Goal: Information Seeking & Learning: Learn about a topic

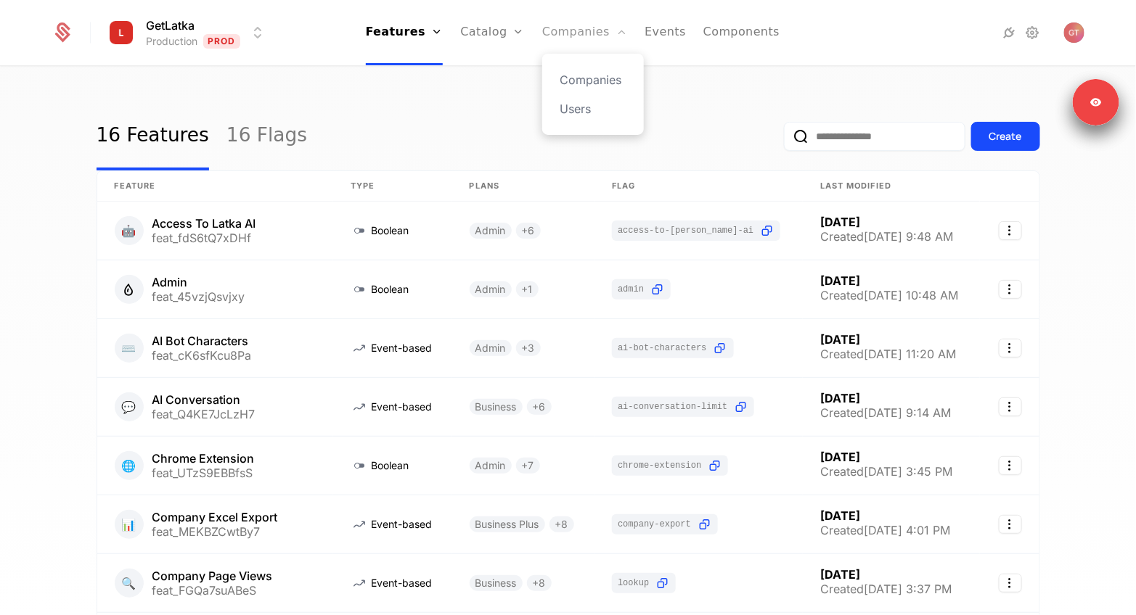
click at [586, 33] on link "Companies" at bounding box center [584, 32] width 85 height 65
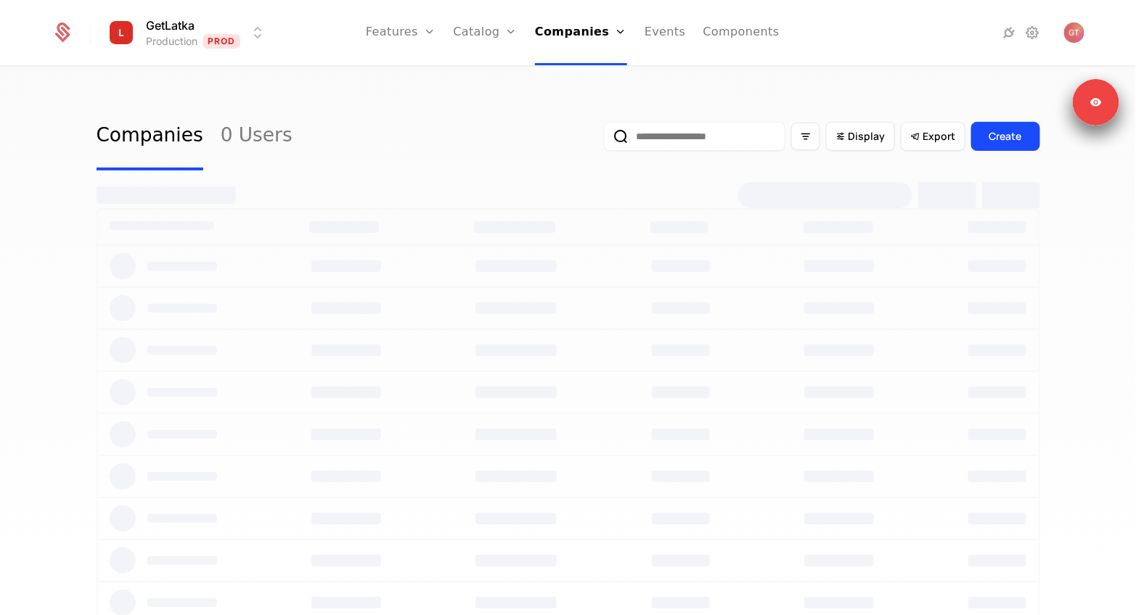
click at [691, 131] on input "email" at bounding box center [694, 136] width 181 height 29
click at [250, 98] on div "Companies 0 Users Display Export Create" at bounding box center [568, 345] width 1136 height 557
click at [679, 137] on input "email" at bounding box center [694, 136] width 181 height 29
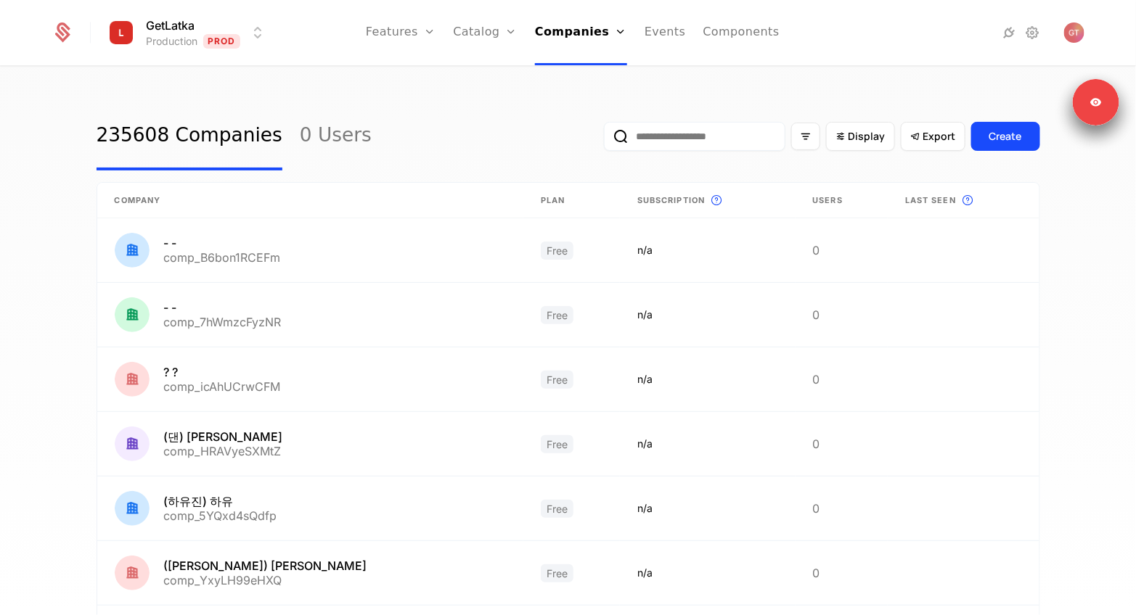
click at [676, 146] on input "email" at bounding box center [694, 136] width 181 height 29
type input "******"
click at [604, 139] on button "submit" at bounding box center [604, 139] width 0 height 0
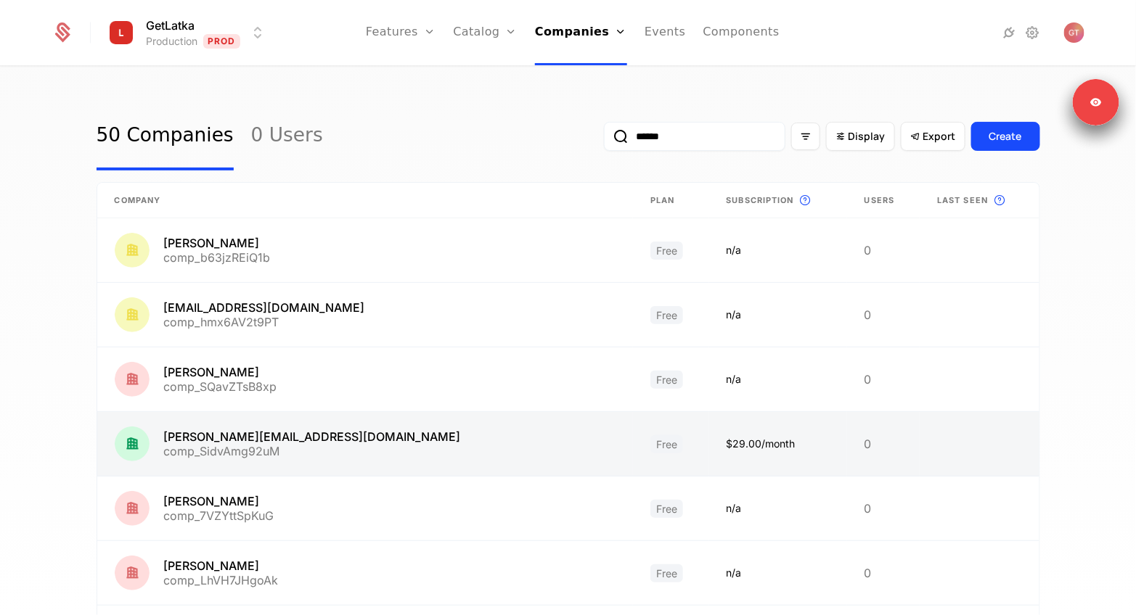
click at [847, 449] on link at bounding box center [883, 444] width 73 height 64
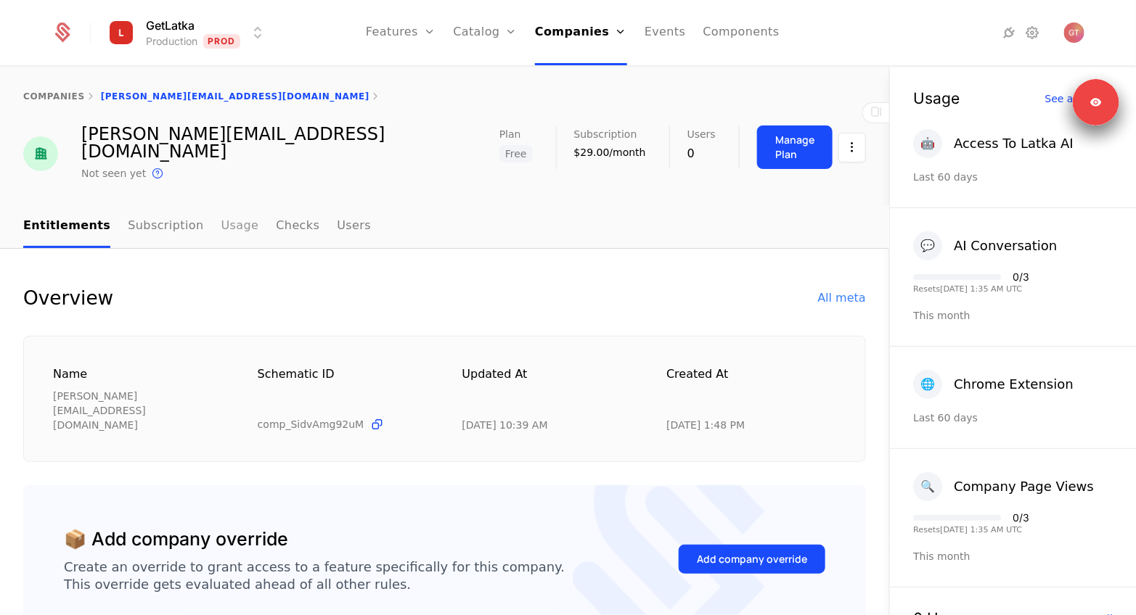
click at [221, 210] on link "Usage" at bounding box center [240, 226] width 38 height 43
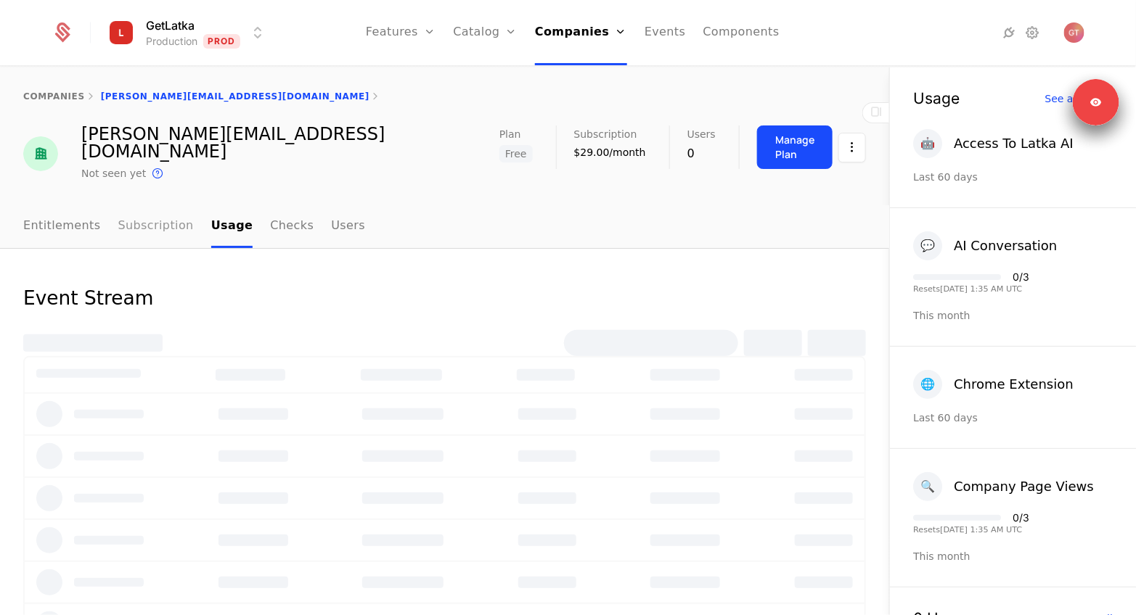
click at [136, 213] on link "Subscription" at bounding box center [155, 226] width 75 height 43
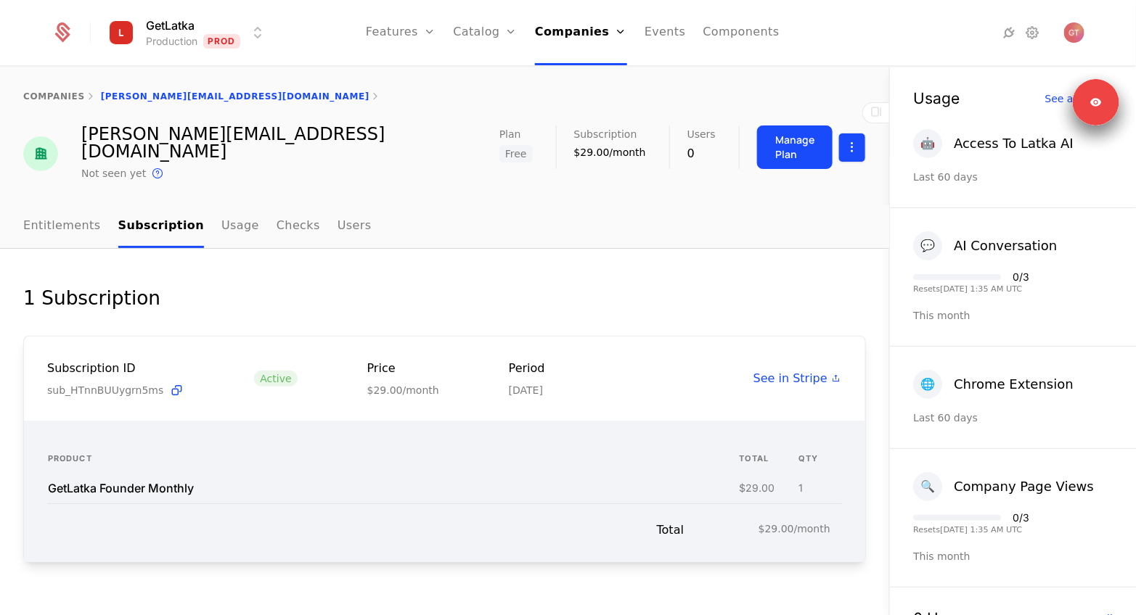
click at [849, 143] on html "GetLatka Production Prod Features Features Flags Catalog Plans Add Ons Credits …" at bounding box center [568, 307] width 1136 height 615
click at [824, 185] on div "Edit company" at bounding box center [789, 186] width 102 height 20
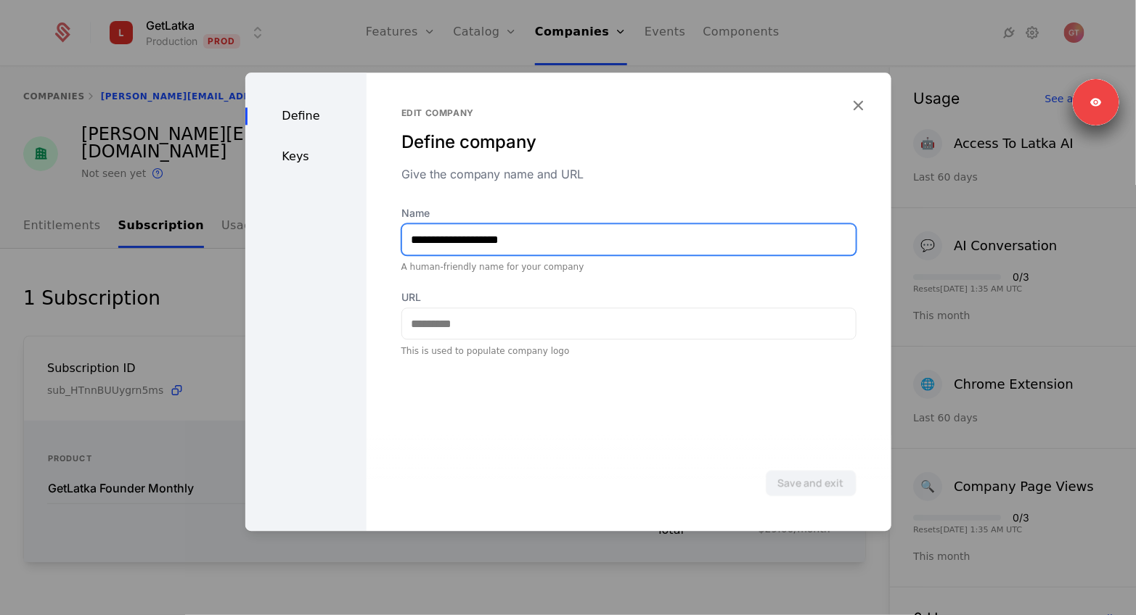
click at [470, 245] on input "**********" at bounding box center [629, 239] width 454 height 30
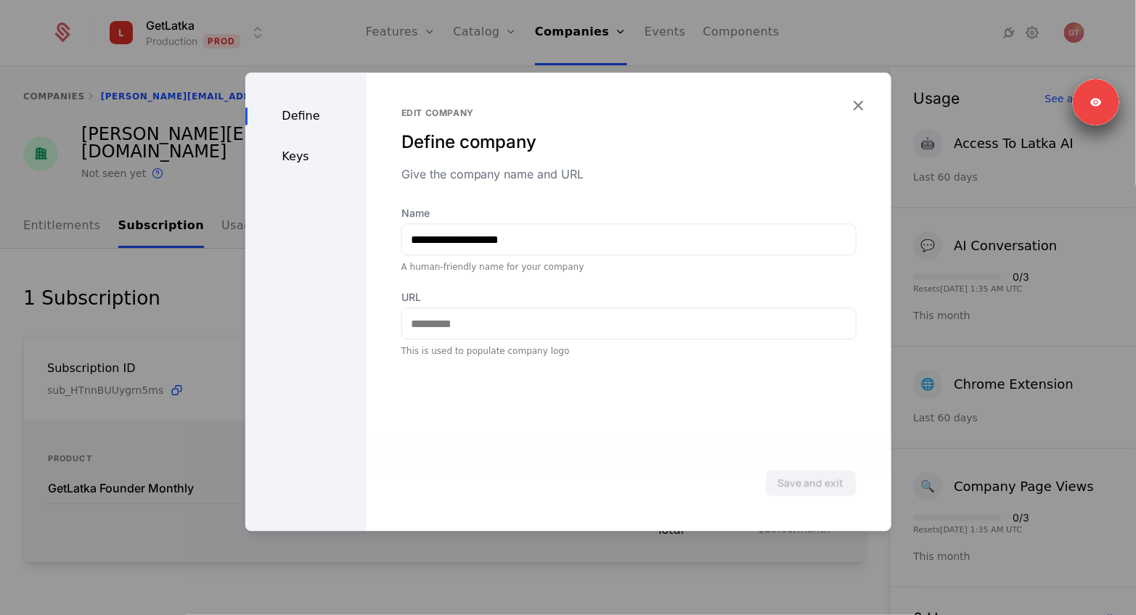
click at [271, 167] on div "Define Keys" at bounding box center [305, 302] width 121 height 459
click at [293, 157] on div "Keys" at bounding box center [305, 156] width 121 height 17
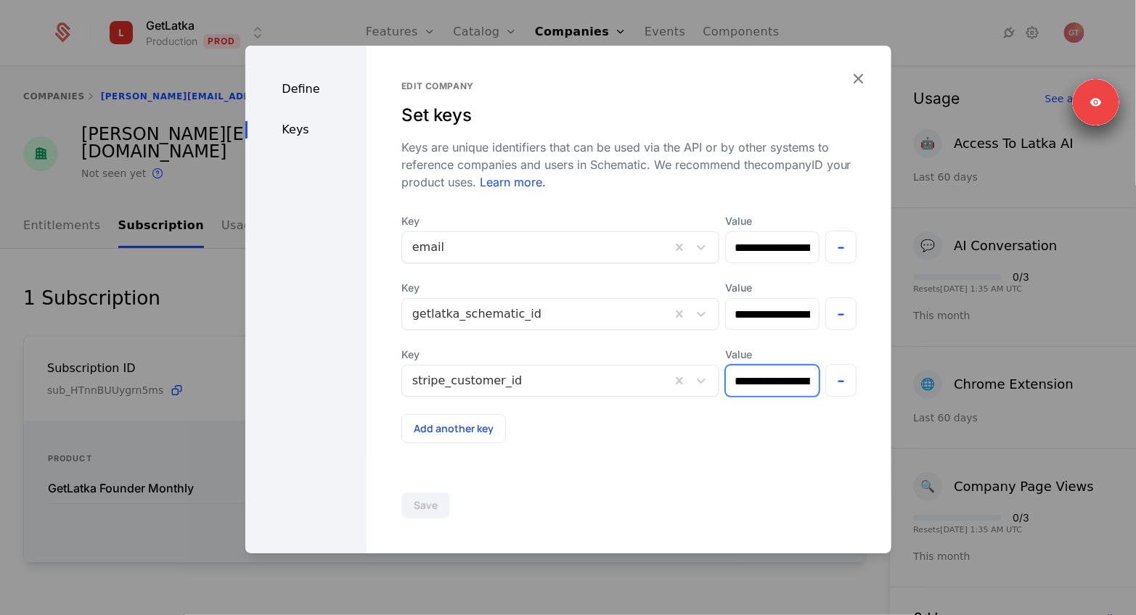
click at [790, 382] on input "**********" at bounding box center [772, 381] width 93 height 30
click at [869, 76] on div "**********" at bounding box center [628, 300] width 525 height 508
click at [136, 200] on div at bounding box center [568, 307] width 1136 height 615
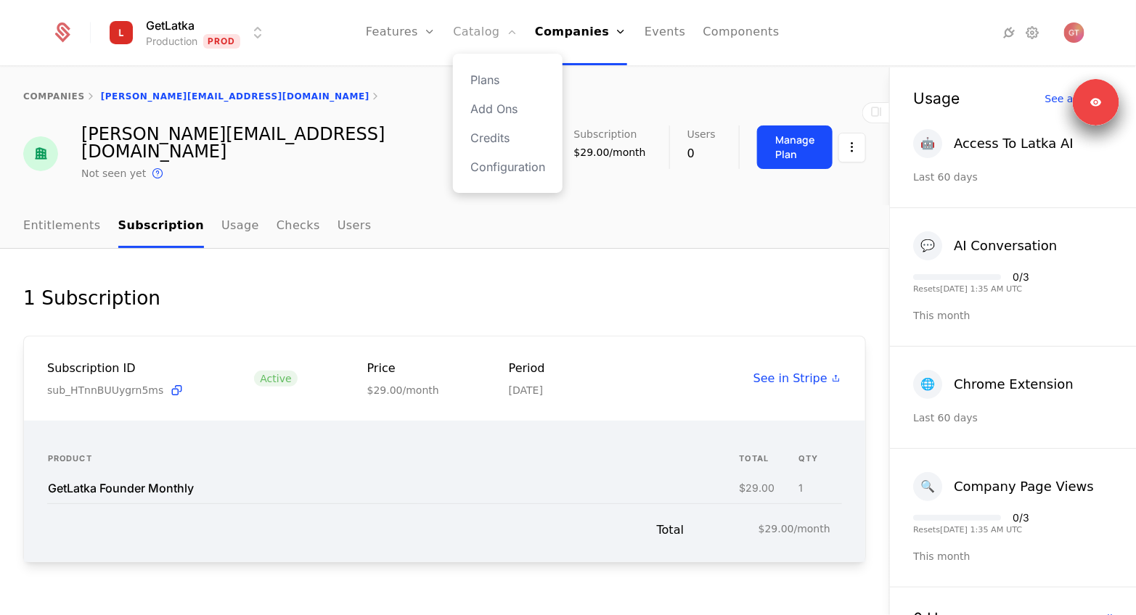
click at [480, 29] on link "Catalog" at bounding box center [485, 32] width 65 height 65
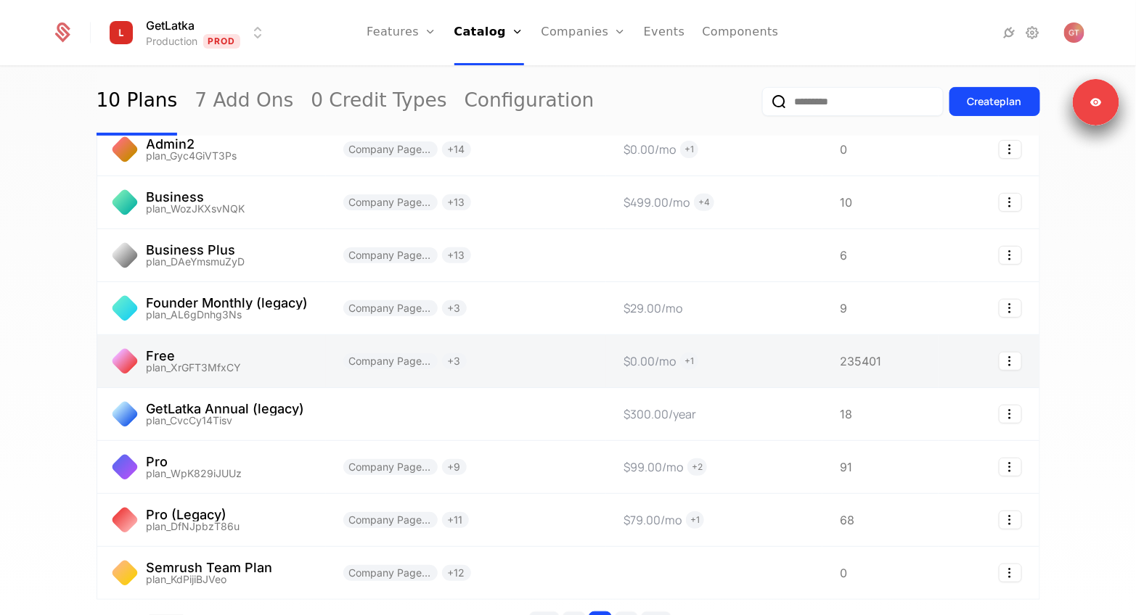
scroll to position [154, 0]
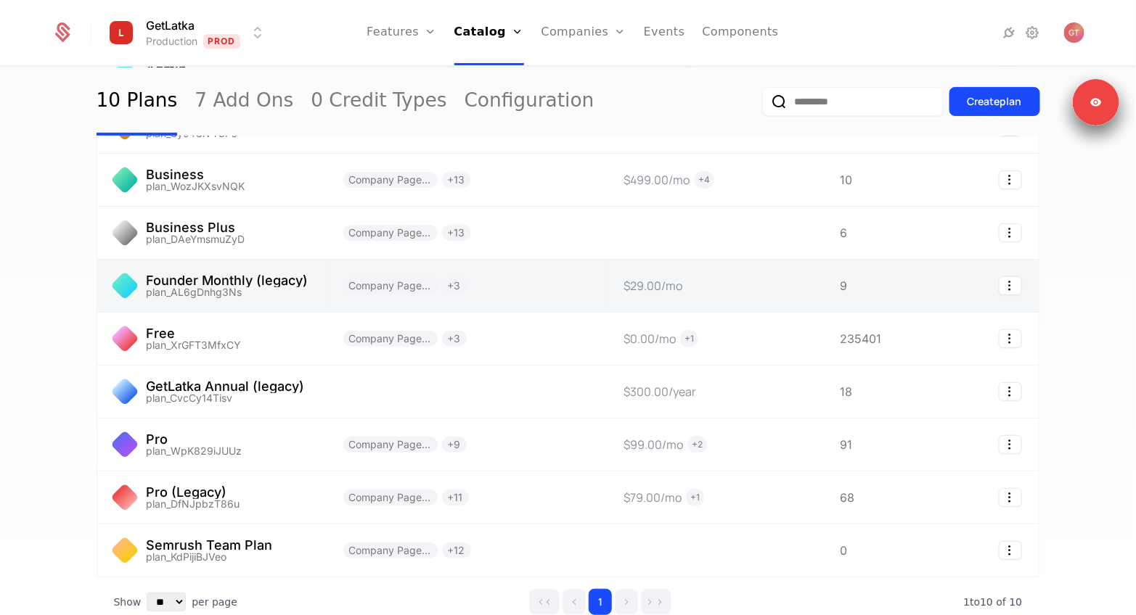
click at [288, 277] on link at bounding box center [211, 286] width 229 height 52
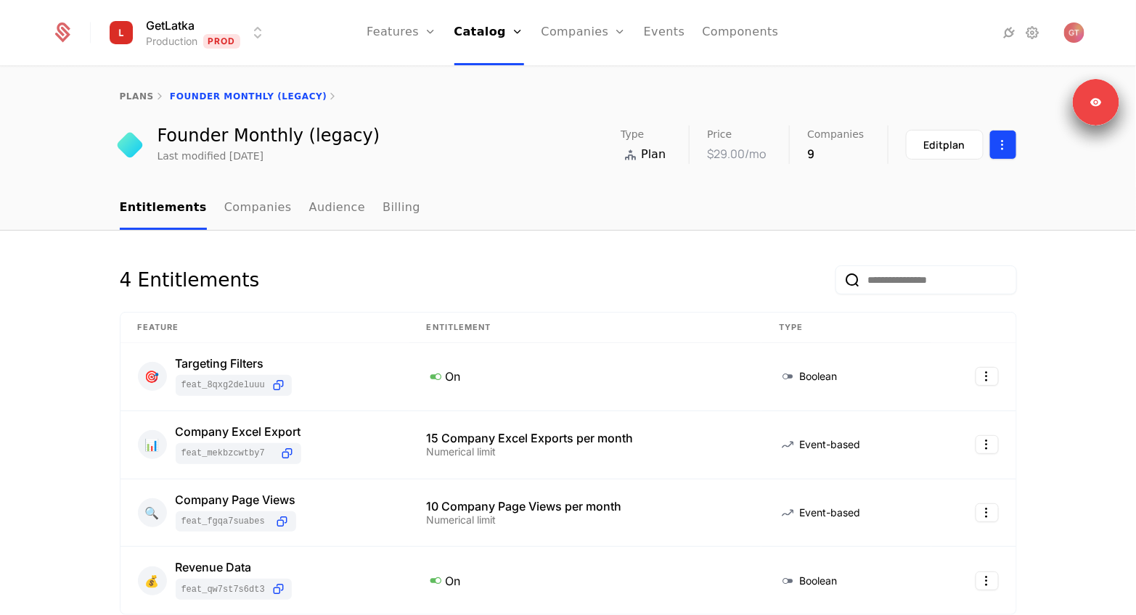
click at [1000, 147] on html "GetLatka Production Prod Features Features Flags Catalog Plans Add Ons Credits …" at bounding box center [568, 307] width 1136 height 615
click at [623, 198] on html "GetLatka Production Prod Features Features Flags Catalog Plans Add Ons Credits …" at bounding box center [568, 307] width 1136 height 615
click at [950, 150] on div "Edit plan" at bounding box center [944, 145] width 41 height 15
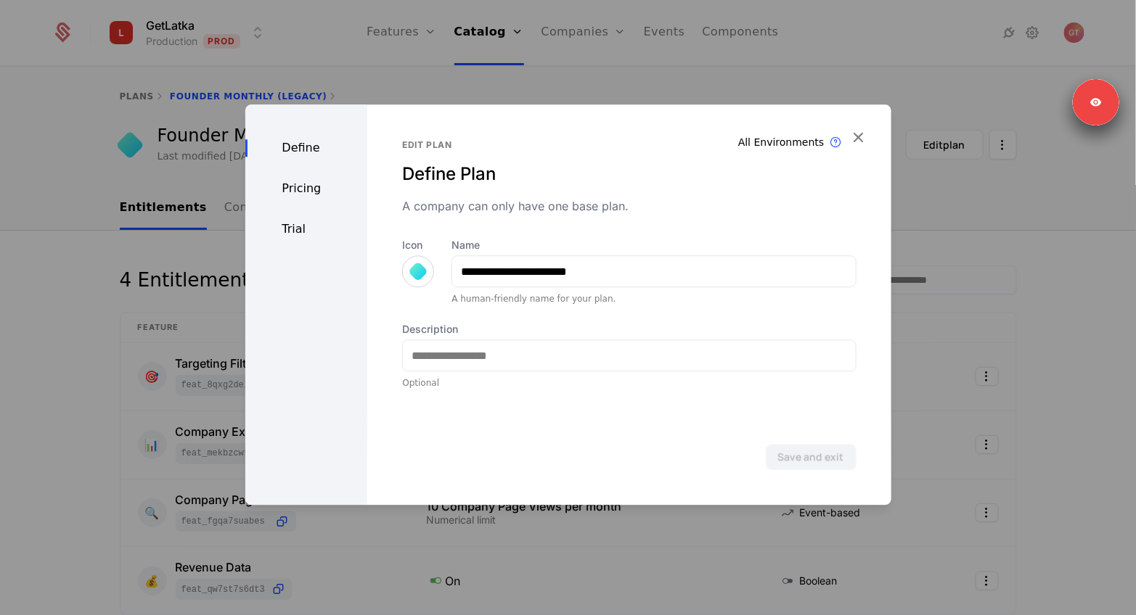
click at [28, 285] on div at bounding box center [568, 307] width 1136 height 615
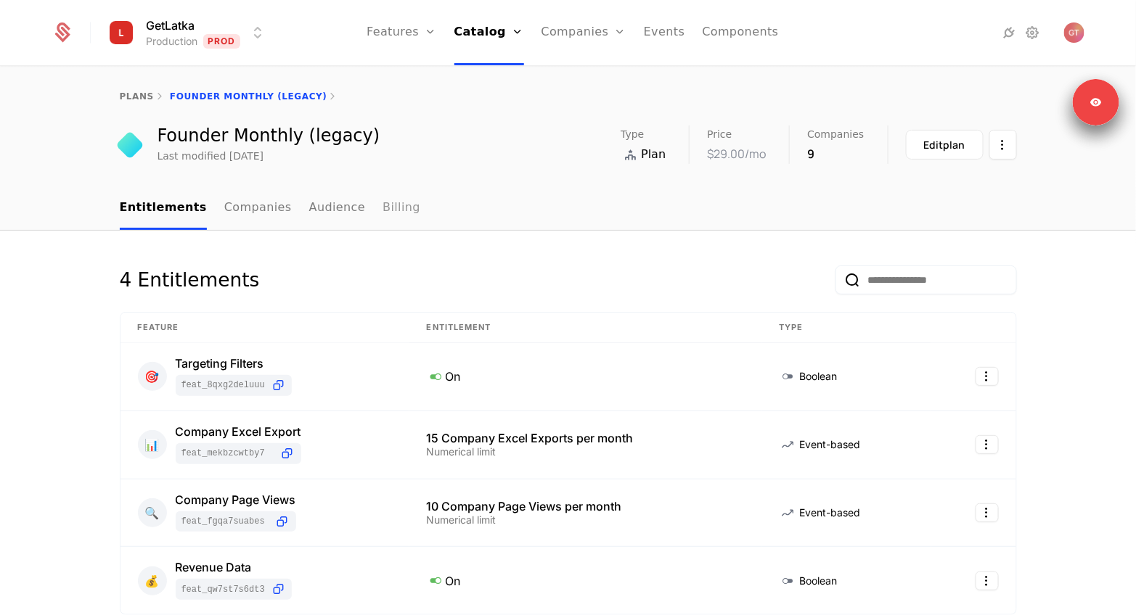
click at [382, 196] on link "Billing" at bounding box center [401, 208] width 38 height 43
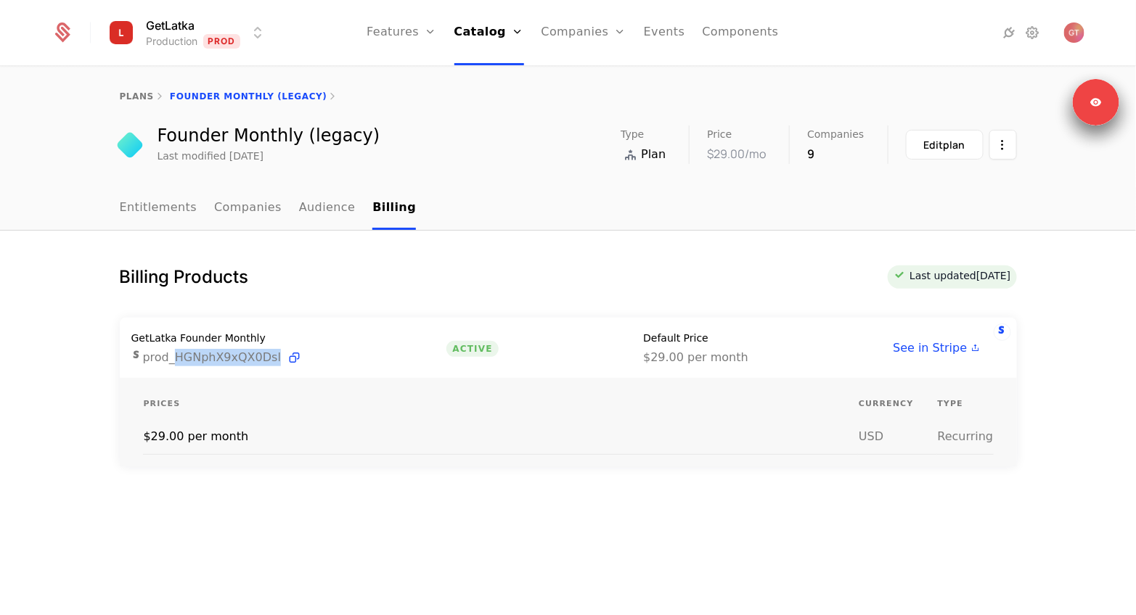
drag, startPoint x: 176, startPoint y: 363, endPoint x: 274, endPoint y: 356, distance: 98.9
click at [274, 356] on span "prod_HGNphX9xQX0Dsl" at bounding box center [222, 357] width 159 height 17
click at [205, 244] on div "Billing Products Last updated yesterday GetLatka Founder Monthly prod_HGNphX9xQ…" at bounding box center [568, 430] width 1136 height 398
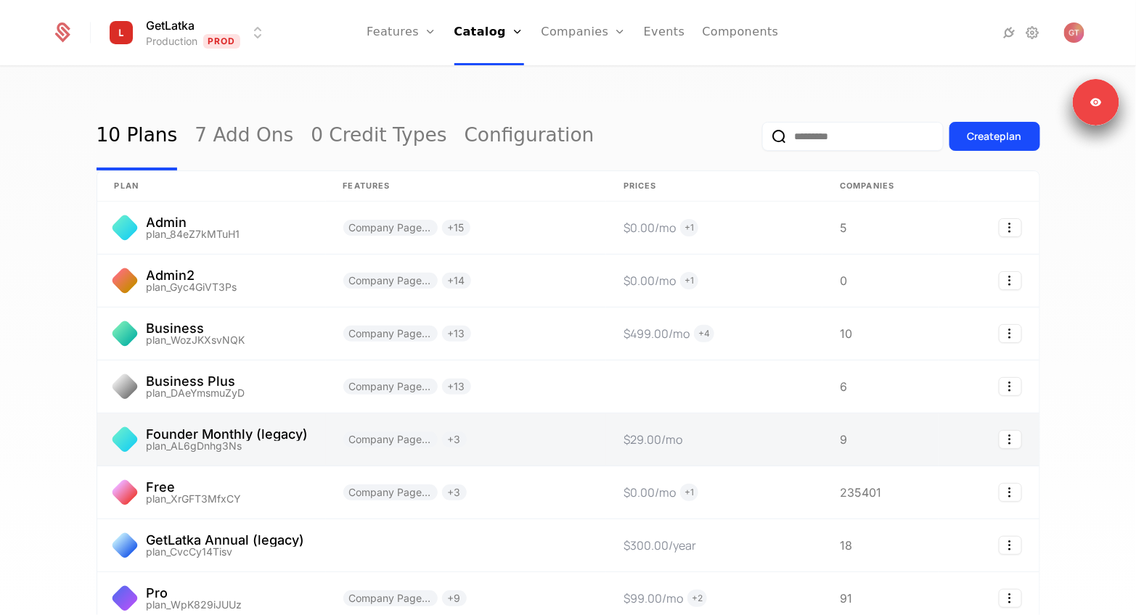
click at [530, 446] on link at bounding box center [466, 440] width 280 height 52
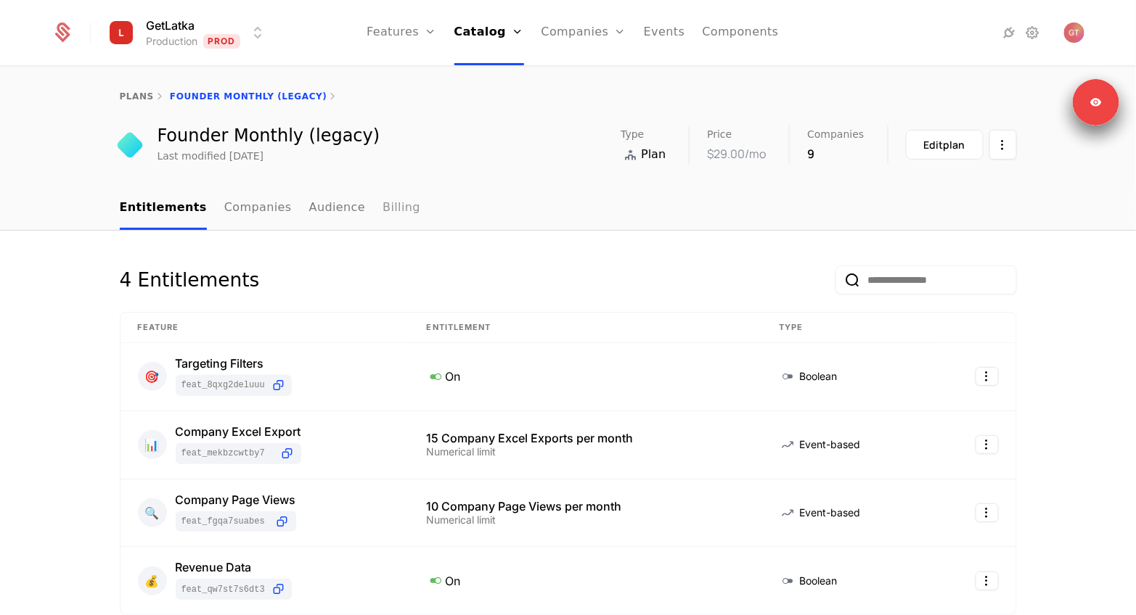
click at [382, 218] on link "Billing" at bounding box center [401, 208] width 38 height 43
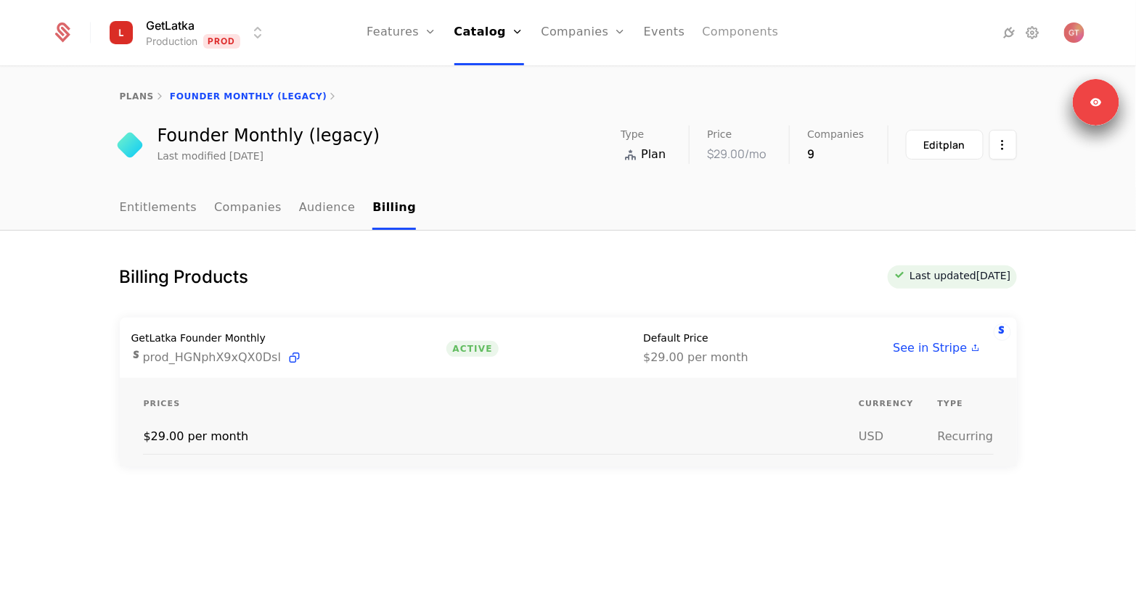
click at [747, 38] on link "Components" at bounding box center [740, 32] width 76 height 65
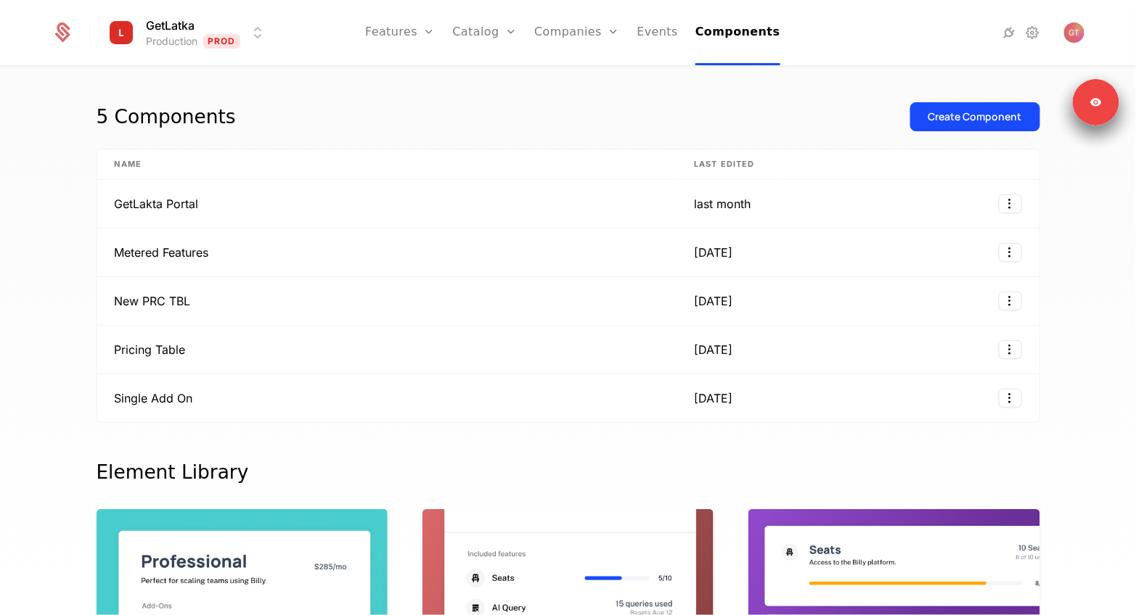
click at [1049, 42] on div at bounding box center [981, 32] width 205 height 20
click at [1043, 41] on div at bounding box center [981, 32] width 205 height 20
click at [1035, 38] on icon at bounding box center [1031, 32] width 17 height 17
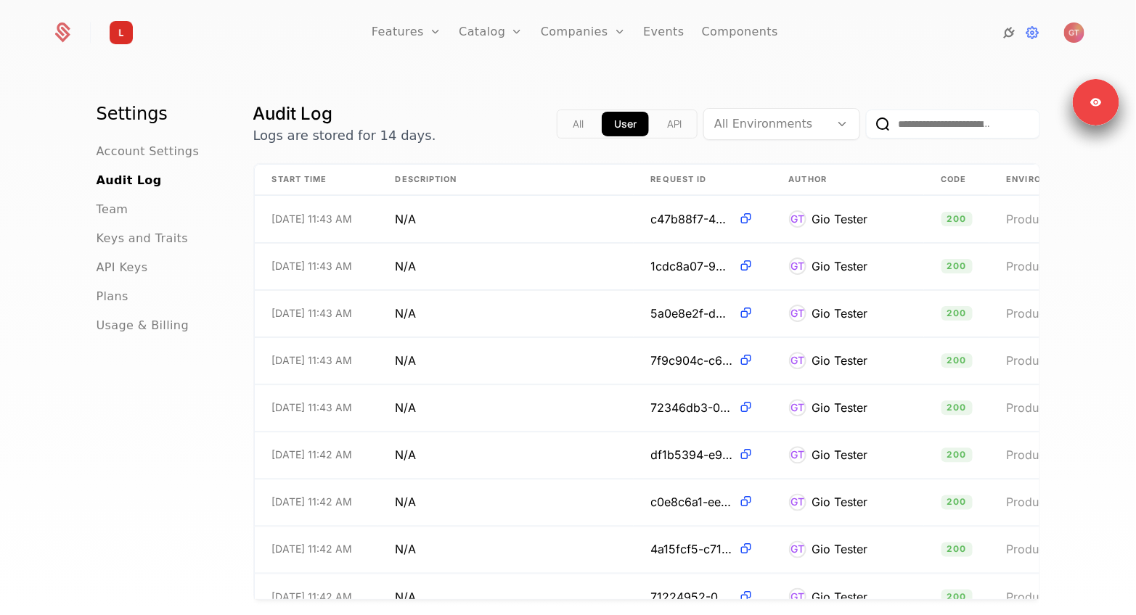
click at [1016, 30] on icon at bounding box center [1008, 32] width 17 height 17
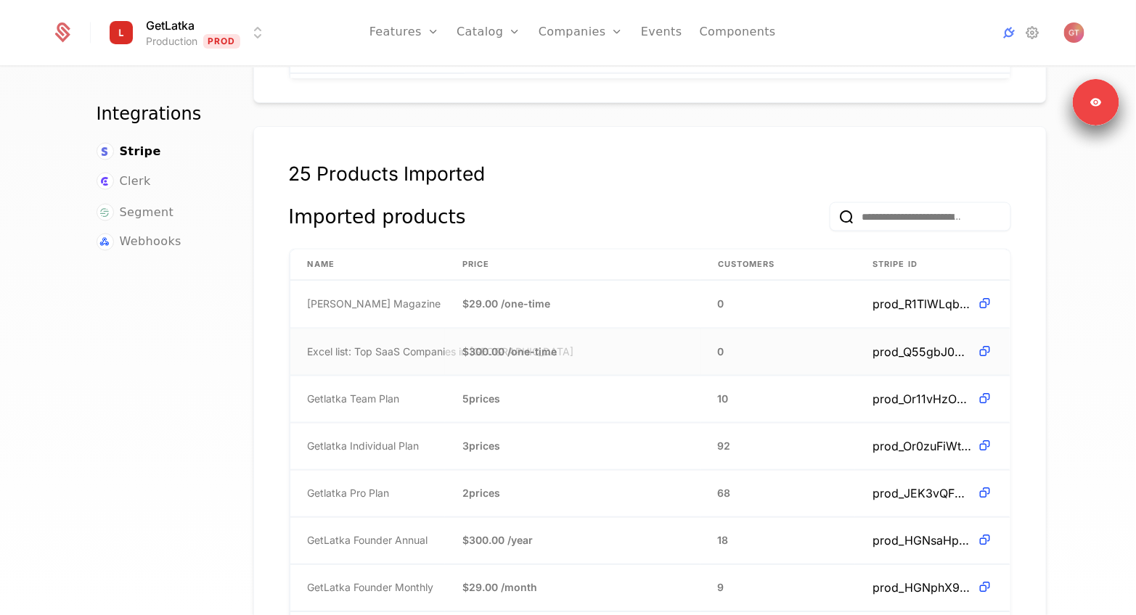
scroll to position [4, 0]
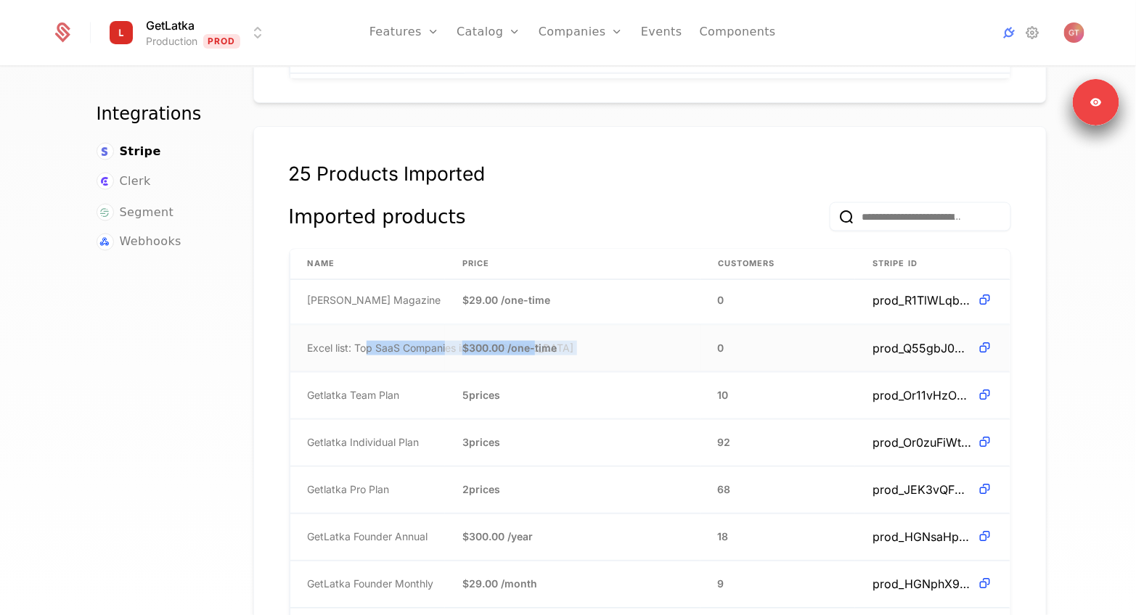
drag, startPoint x: 366, startPoint y: 319, endPoint x: 535, endPoint y: 319, distance: 169.1
click at [535, 325] on tr "Excel list: Top SaaS Companies in Toronto $300.00 / one-time 0 prod_Q55gbJ0MqDz…" at bounding box center [650, 349] width 720 height 48
click at [535, 341] on span "$300.00 / one-time" at bounding box center [509, 348] width 94 height 15
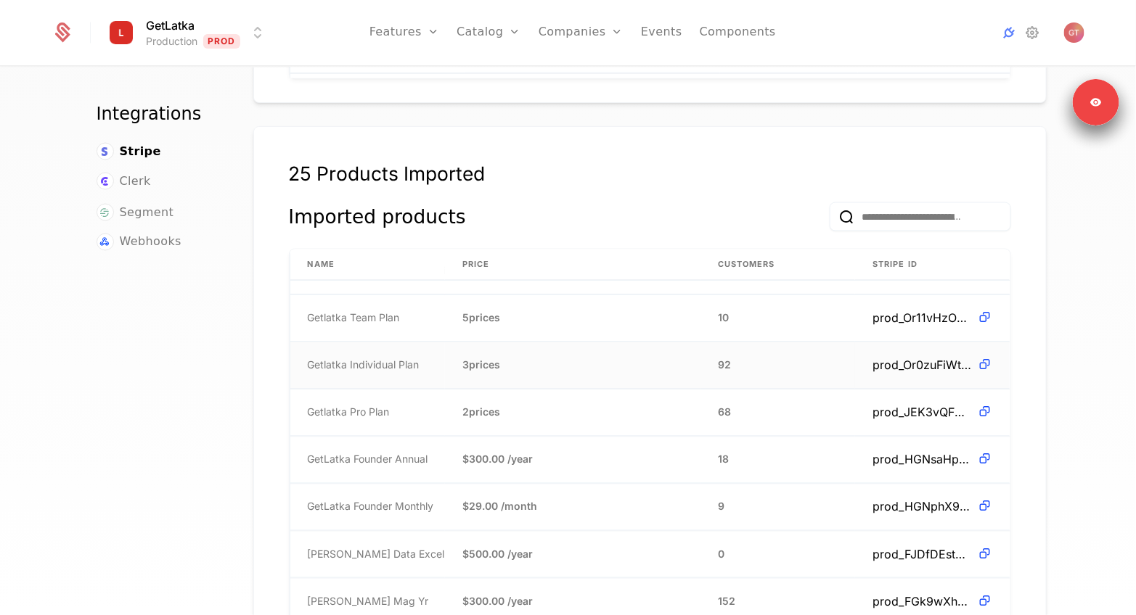
scroll to position [85, 0]
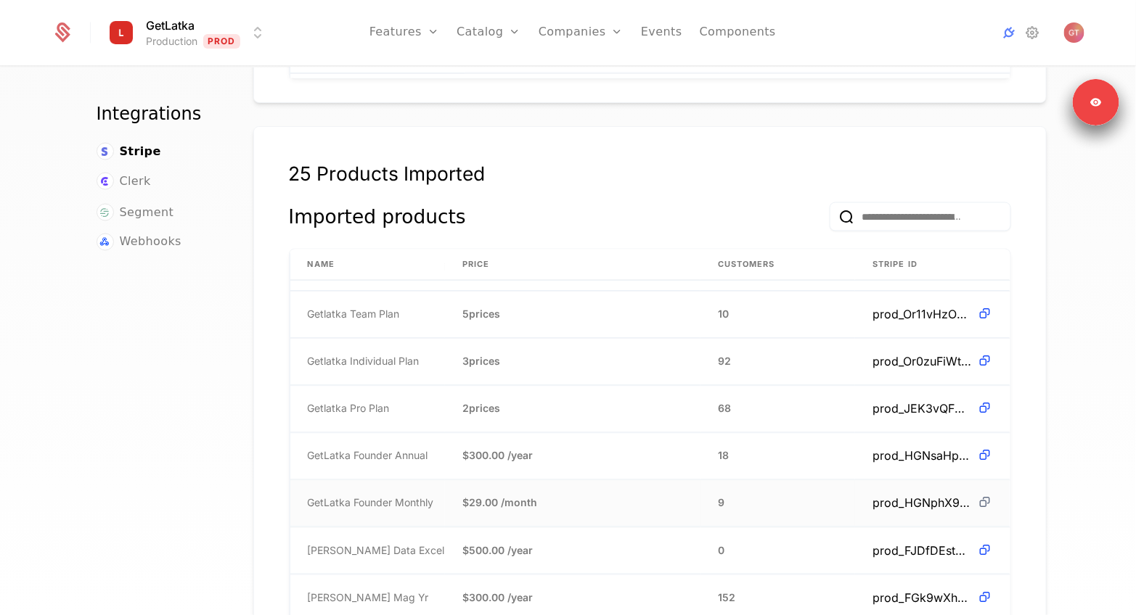
click at [979, 496] on icon at bounding box center [984, 503] width 15 height 15
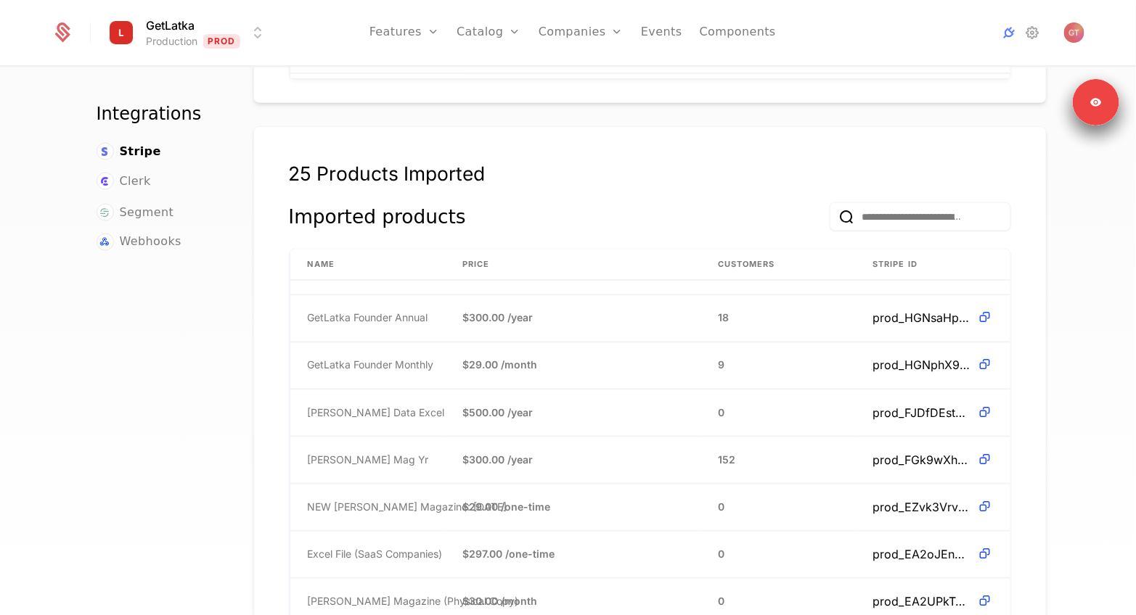
click at [662, 126] on div "25 Products Imported Imported products Name Price Customers Stripe ID Latka Mag…" at bounding box center [649, 417] width 793 height 583
click at [500, 29] on link "Catalog" at bounding box center [488, 32] width 65 height 65
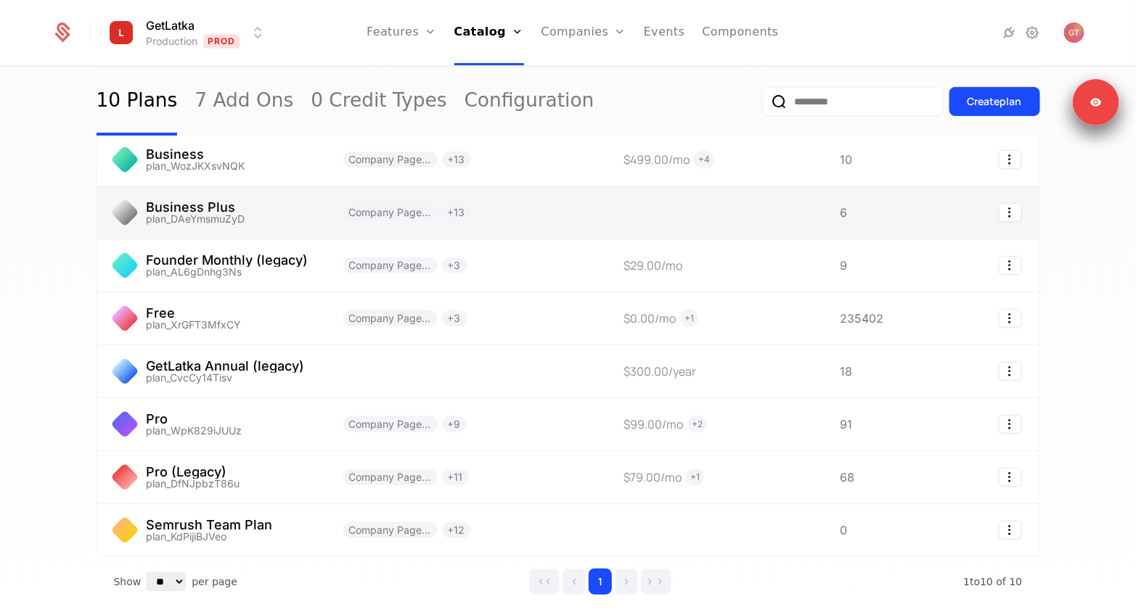
scroll to position [207, 0]
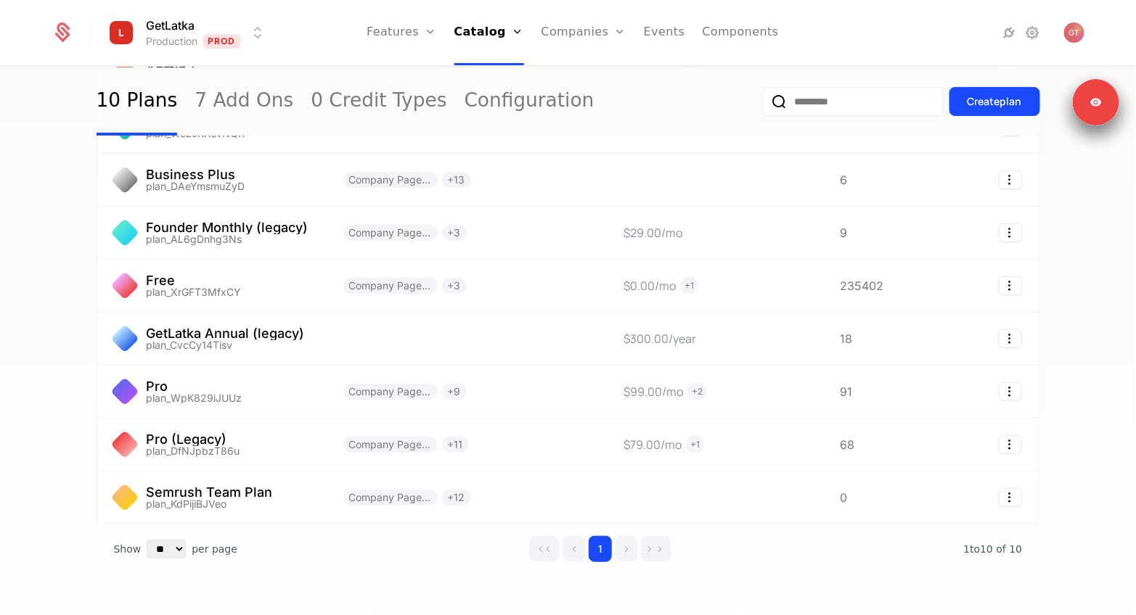
drag, startPoint x: 305, startPoint y: 224, endPoint x: 130, endPoint y: 26, distance: 264.3
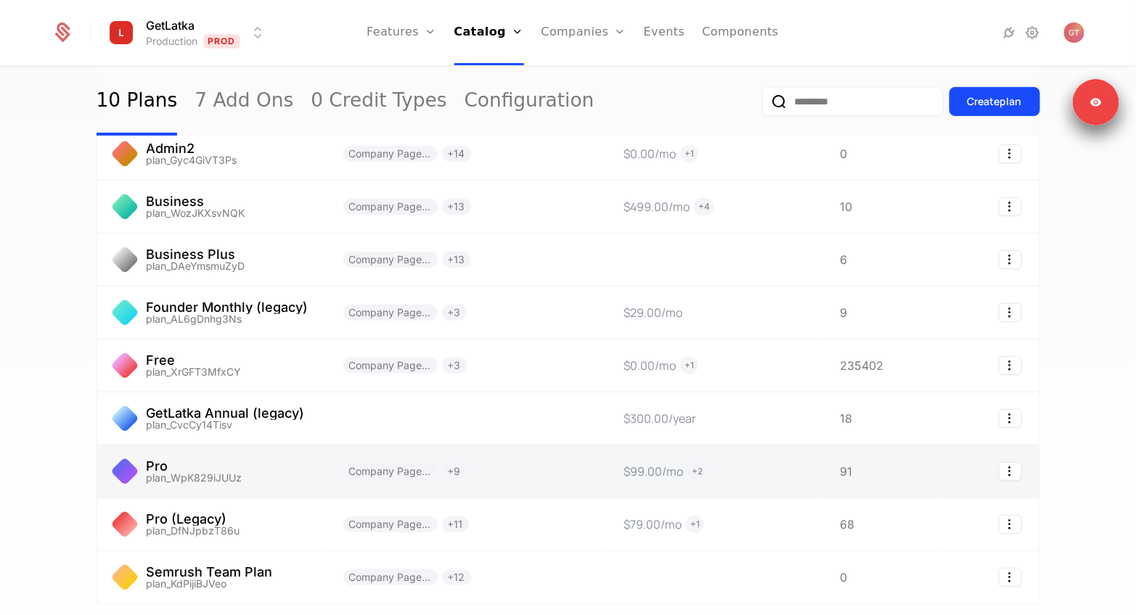
scroll to position [233, 0]
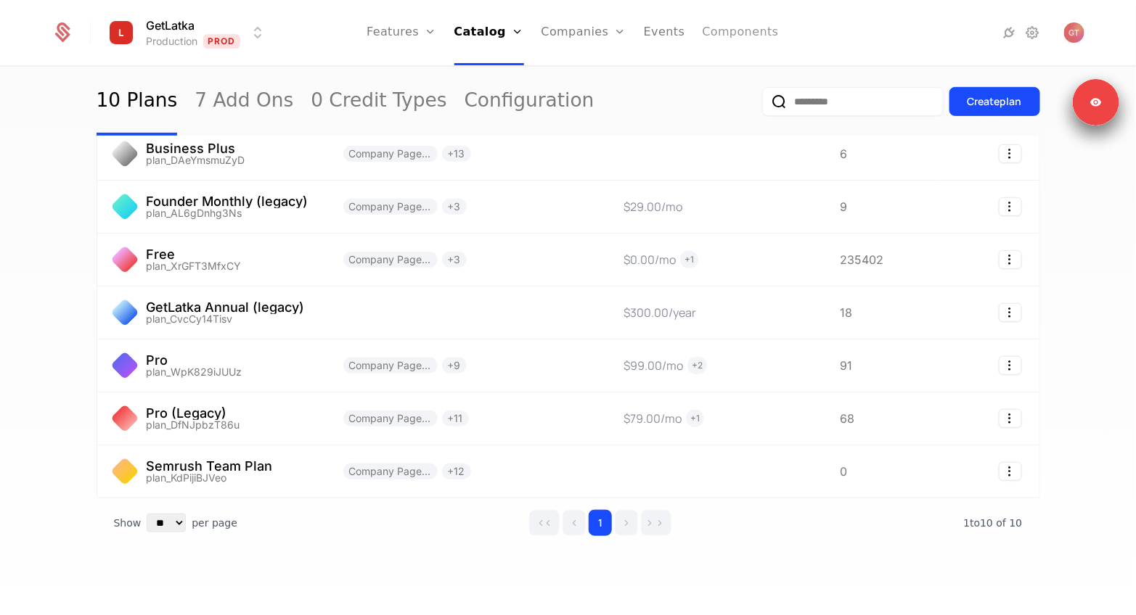
click at [740, 33] on link "Components" at bounding box center [740, 32] width 76 height 65
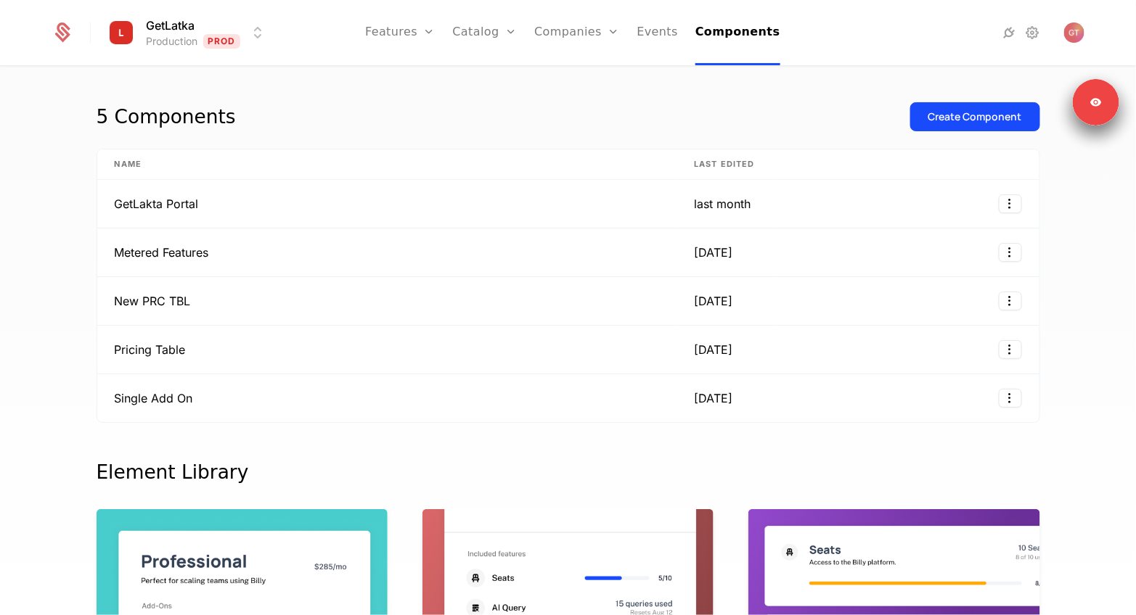
click at [990, 30] on div at bounding box center [960, 32] width 162 height 17
click at [1015, 30] on icon at bounding box center [1008, 32] width 17 height 17
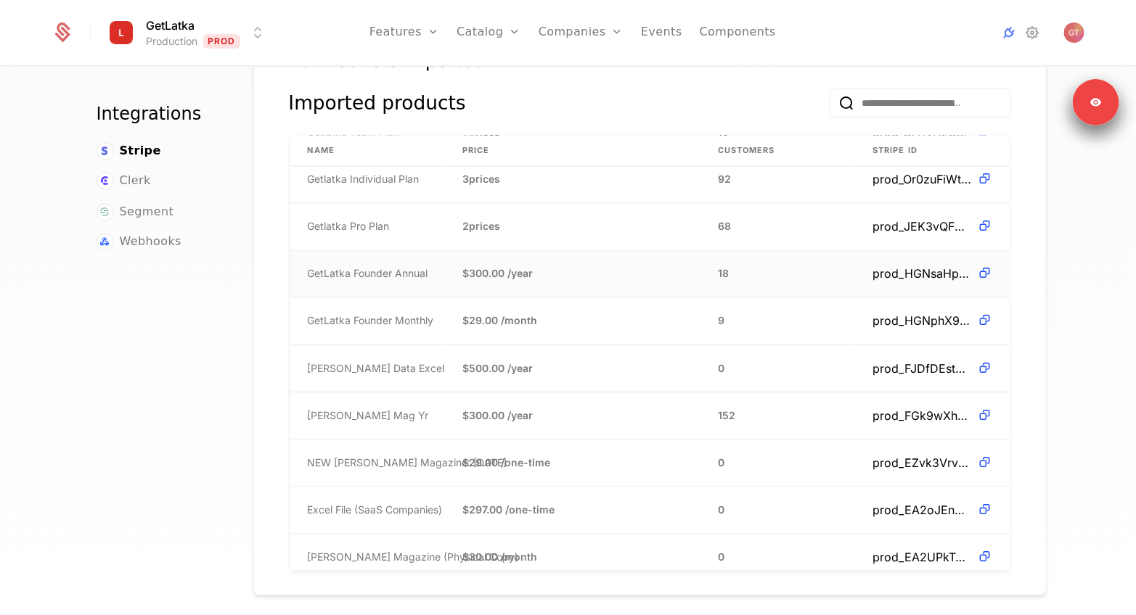
scroll to position [177, 0]
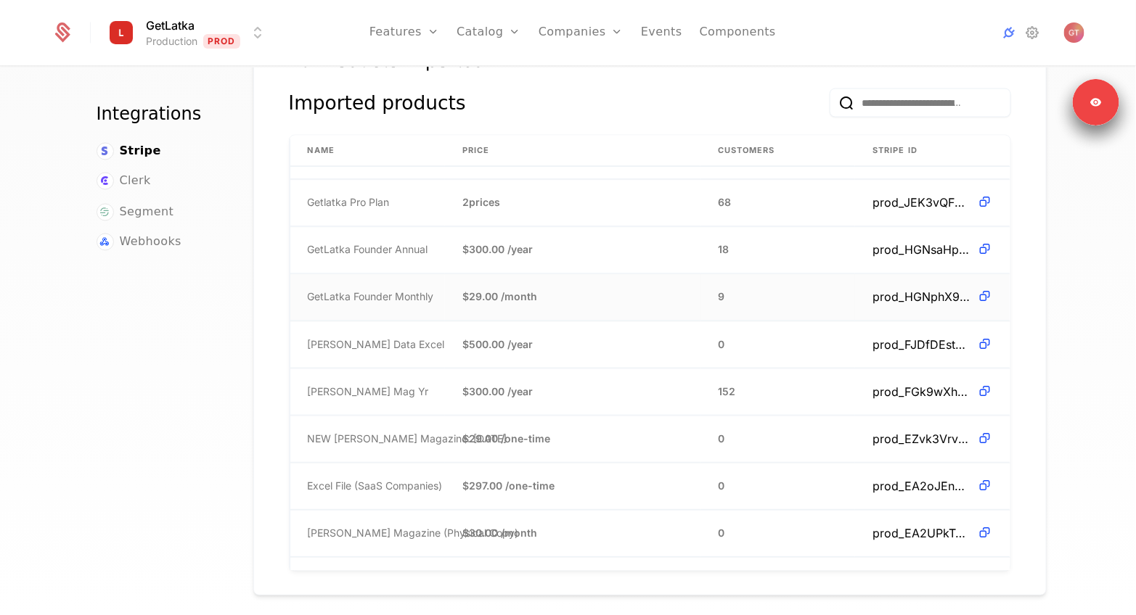
click at [488, 290] on span "$29.00 / month" at bounding box center [499, 297] width 75 height 15
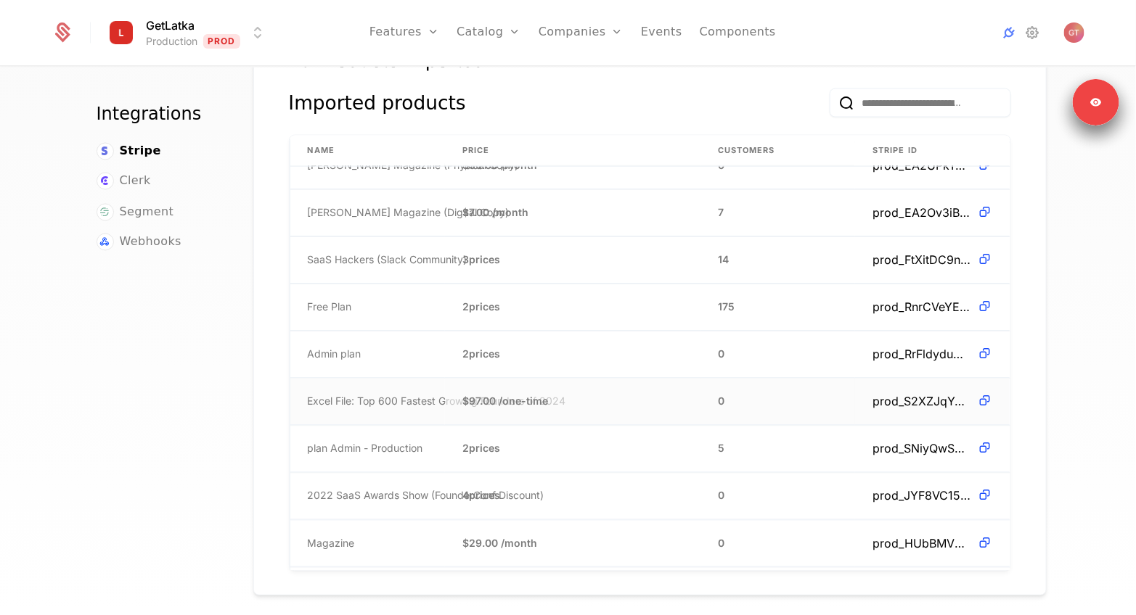
scroll to position [548, 0]
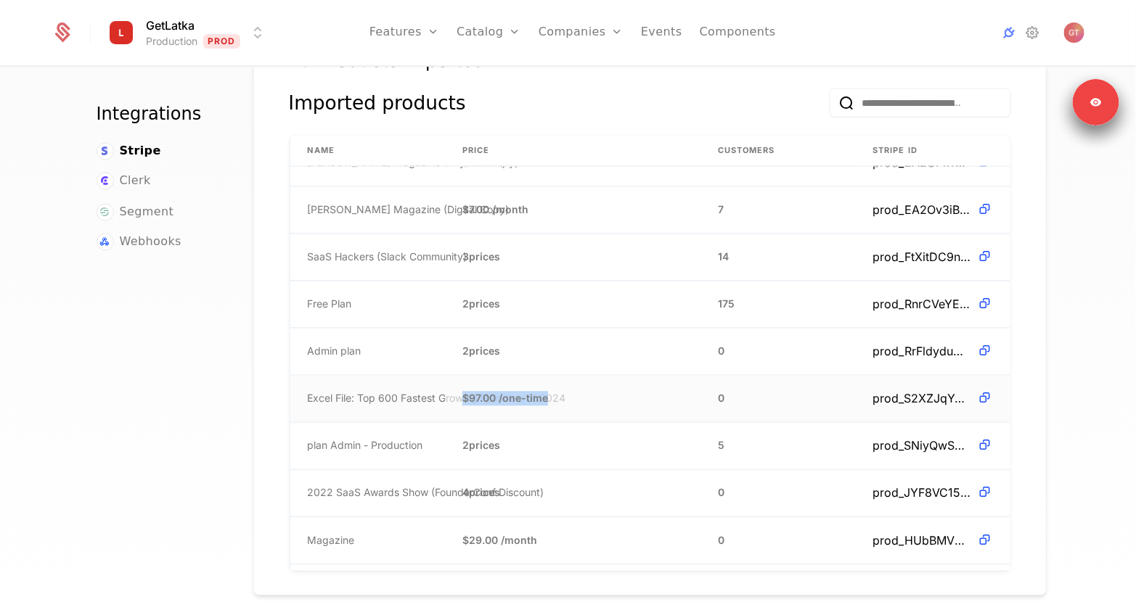
drag, startPoint x: 464, startPoint y: 373, endPoint x: 593, endPoint y: 374, distance: 129.2
click at [593, 375] on td "$97.00 / one-time" at bounding box center [572, 398] width 255 height 47
click at [374, 486] on span "2022 SaaS Awards Show (FounderConf Discount)" at bounding box center [426, 493] width 237 height 15
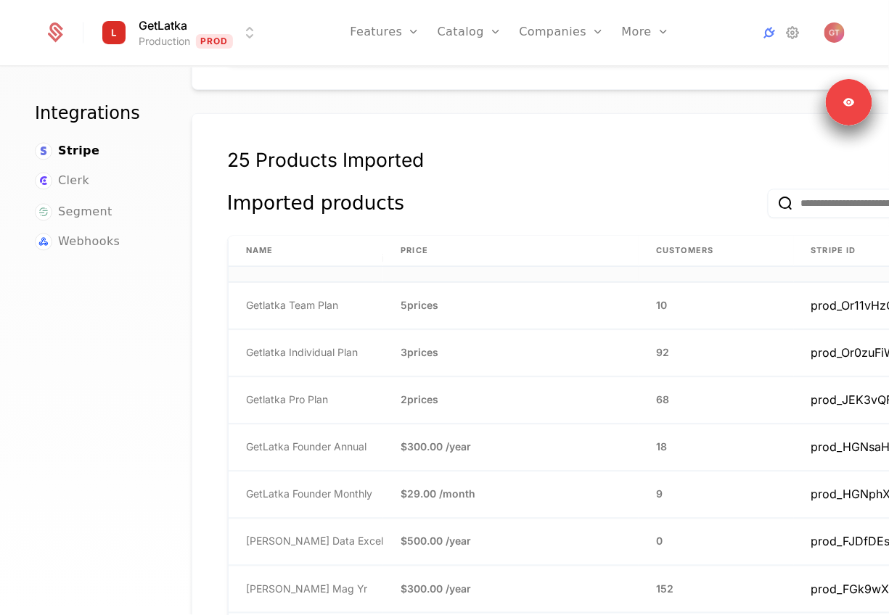
scroll to position [0, 0]
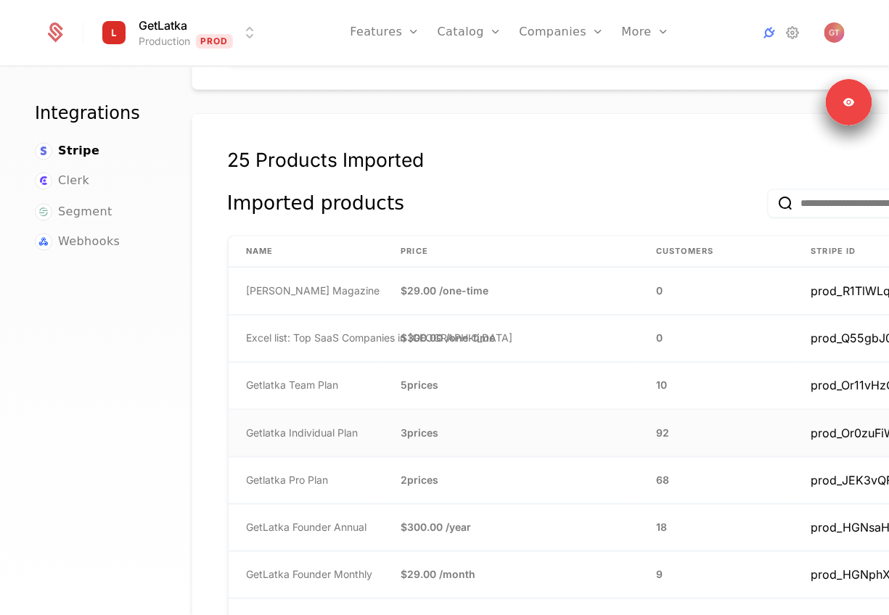
click at [229, 410] on td "Getlatka Individual Plan" at bounding box center [306, 433] width 155 height 47
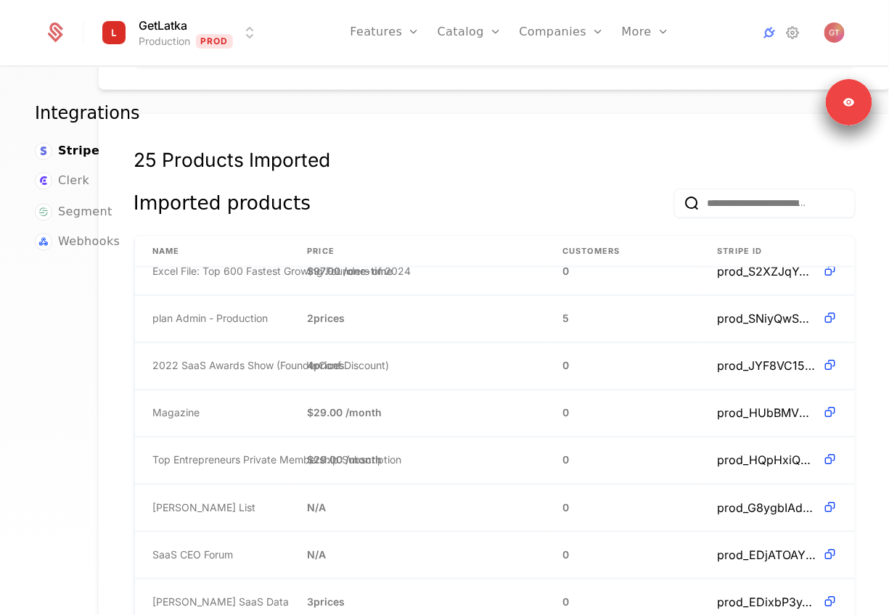
scroll to position [597, 0]
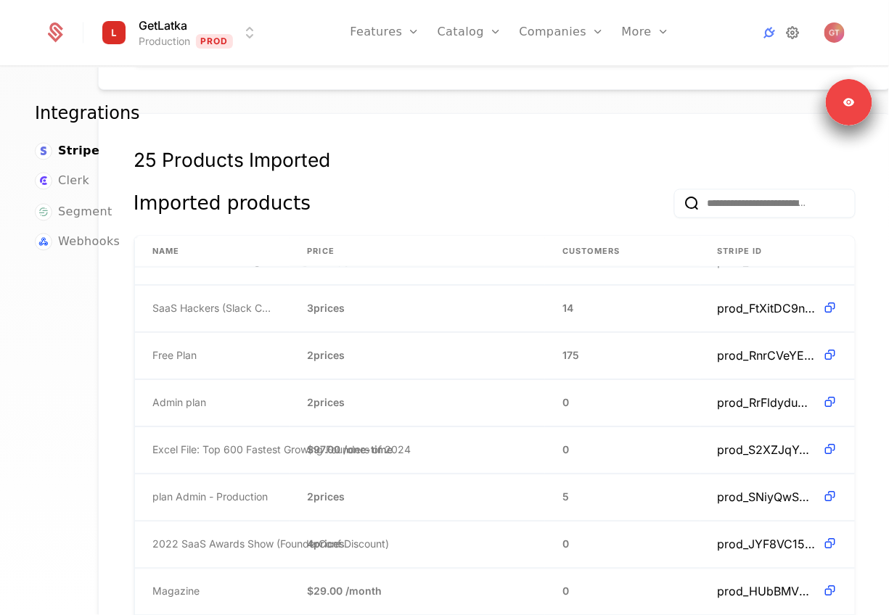
click at [788, 31] on icon at bounding box center [792, 32] width 17 height 17
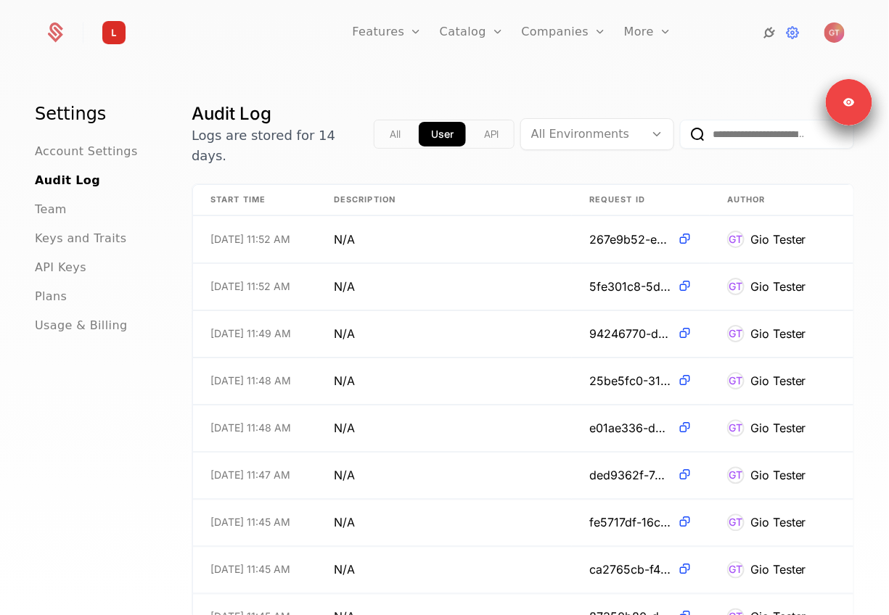
click at [768, 26] on icon at bounding box center [769, 32] width 17 height 17
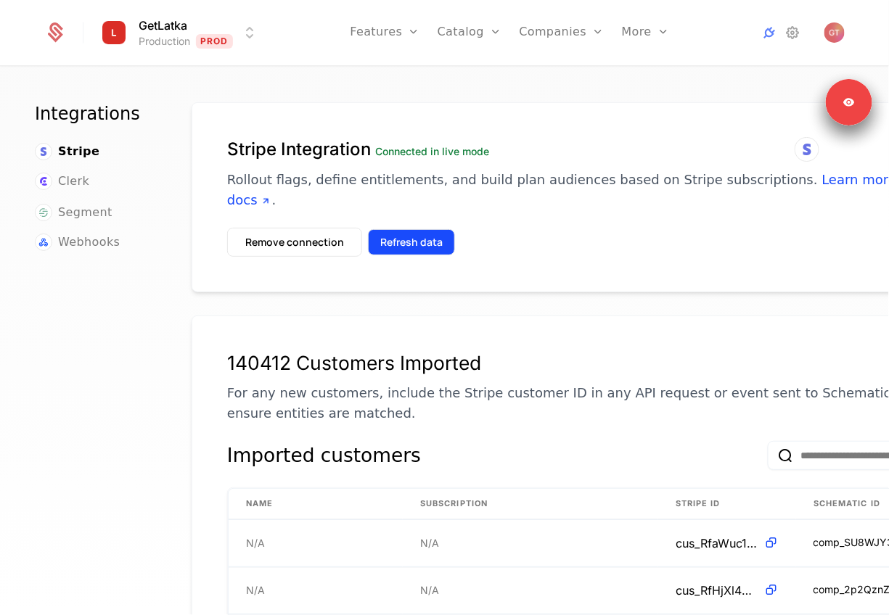
click at [411, 229] on button "Refresh data" at bounding box center [411, 242] width 87 height 26
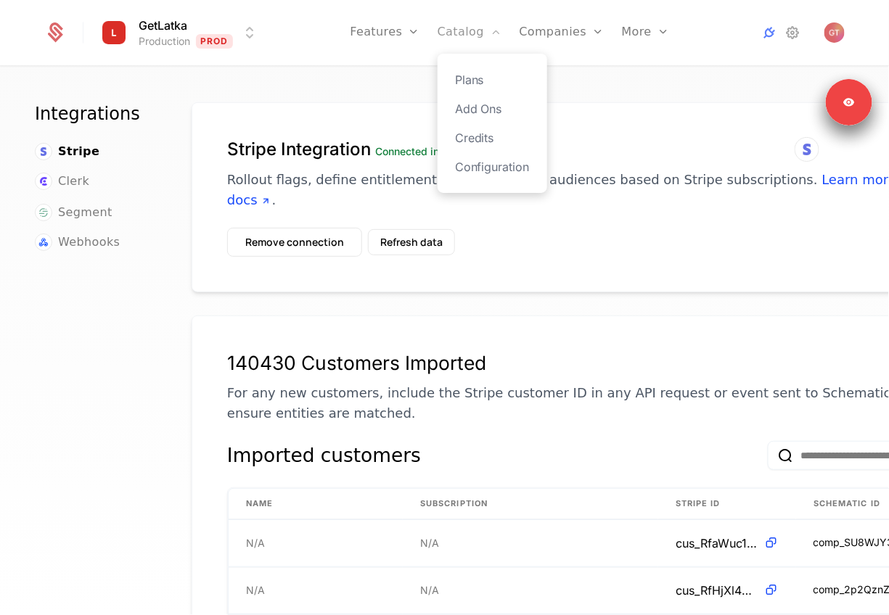
click at [450, 44] on link "Catalog" at bounding box center [470, 32] width 65 height 65
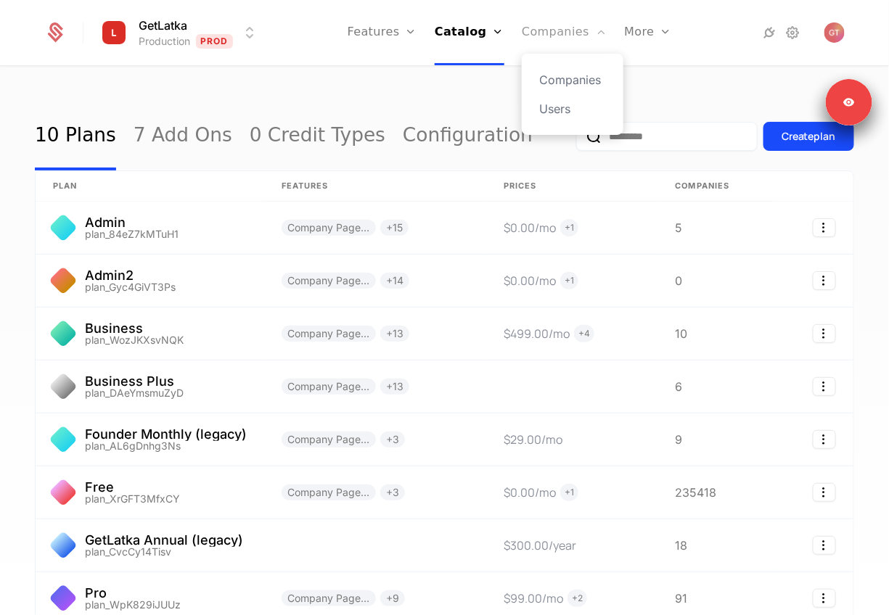
click at [538, 35] on link "Companies" at bounding box center [564, 32] width 85 height 65
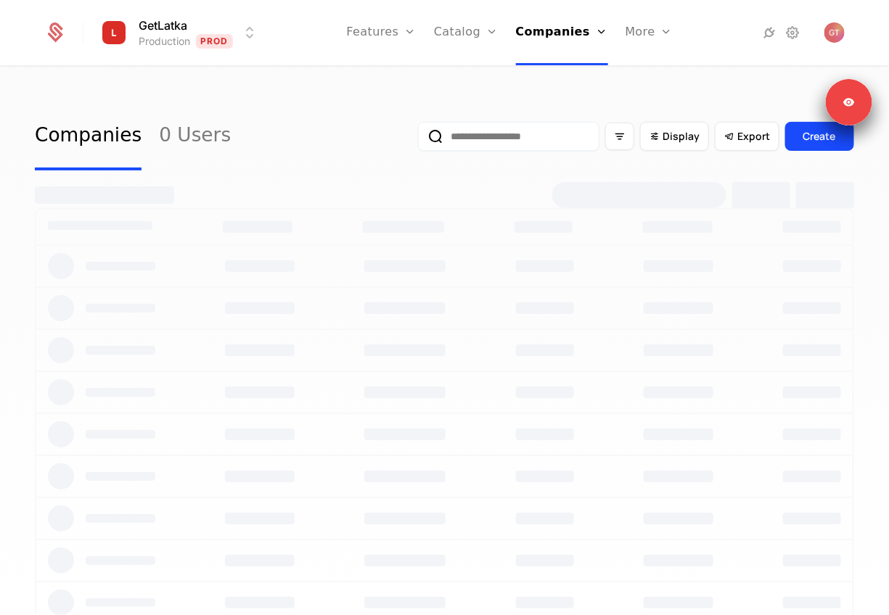
click at [507, 142] on input "email" at bounding box center [508, 136] width 181 height 29
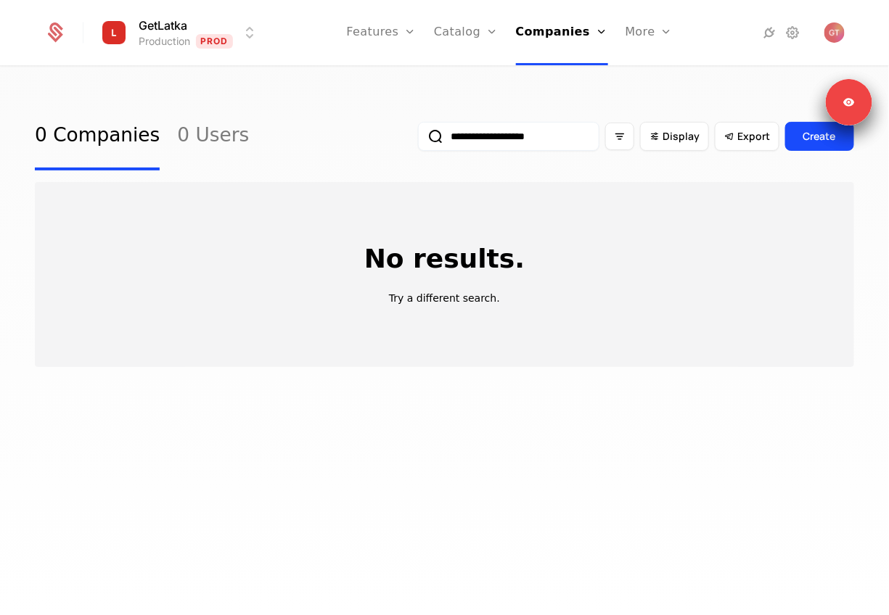
type input "**********"
click at [418, 139] on button "submit" at bounding box center [418, 139] width 0 height 0
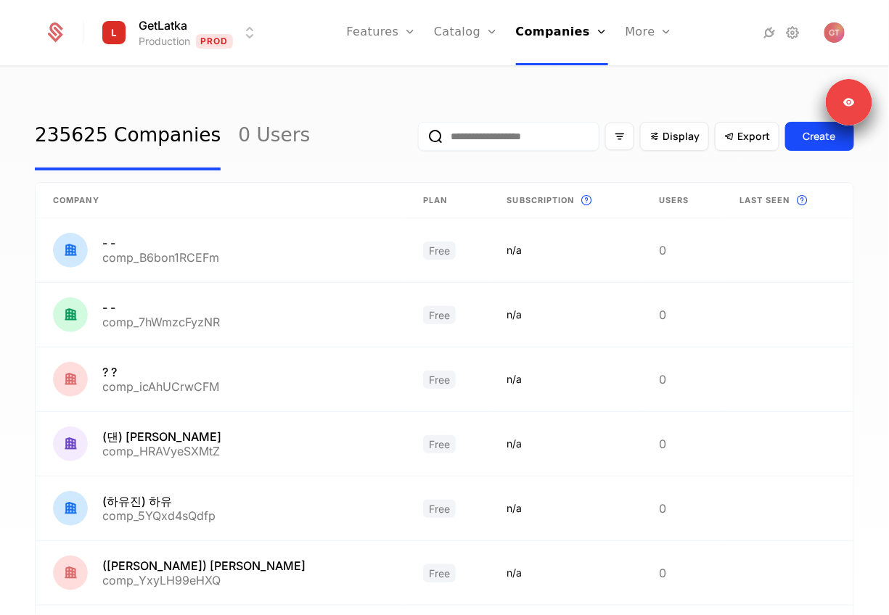
click at [491, 107] on div "Display Export Create" at bounding box center [636, 136] width 436 height 68
click at [477, 148] on input "email" at bounding box center [508, 136] width 181 height 29
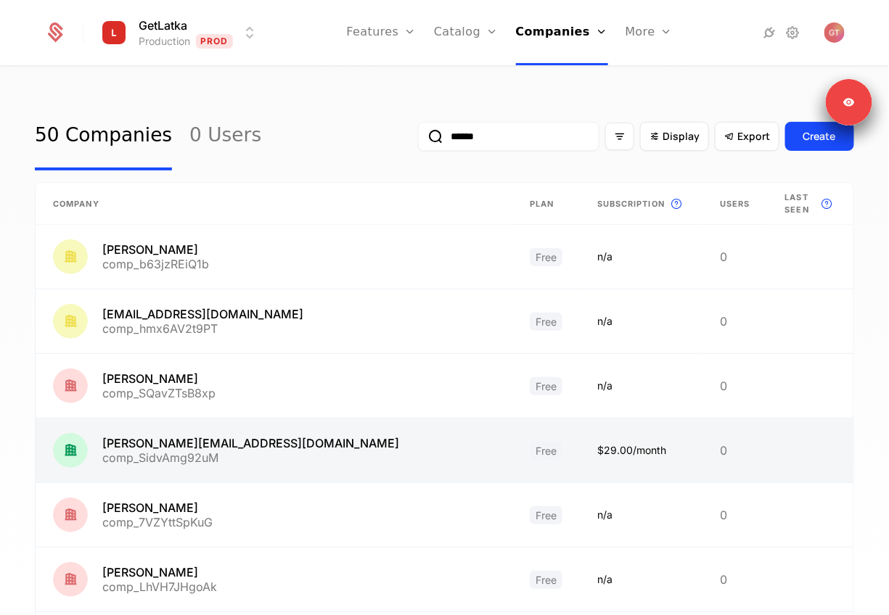
type input "******"
click at [202, 429] on link at bounding box center [274, 451] width 477 height 64
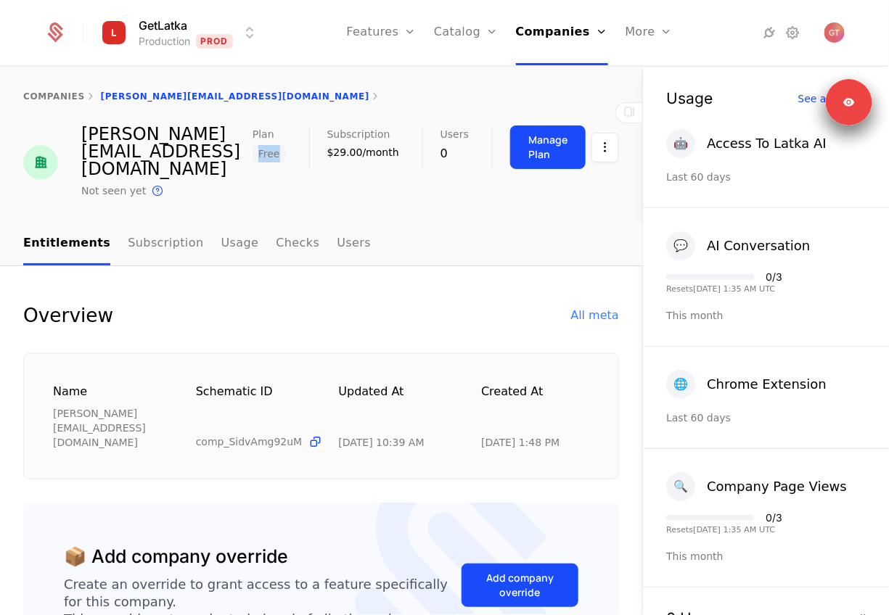
drag, startPoint x: 247, startPoint y: 151, endPoint x: 275, endPoint y: 151, distance: 27.6
click at [275, 151] on div "Plan Free" at bounding box center [281, 144] width 57 height 37
drag, startPoint x: 310, startPoint y: 152, endPoint x: 388, endPoint y: 152, distance: 77.7
click at [388, 152] on div "Plan Free Subscription $29.00/month Users 0 Manage Plan" at bounding box center [436, 148] width 366 height 44
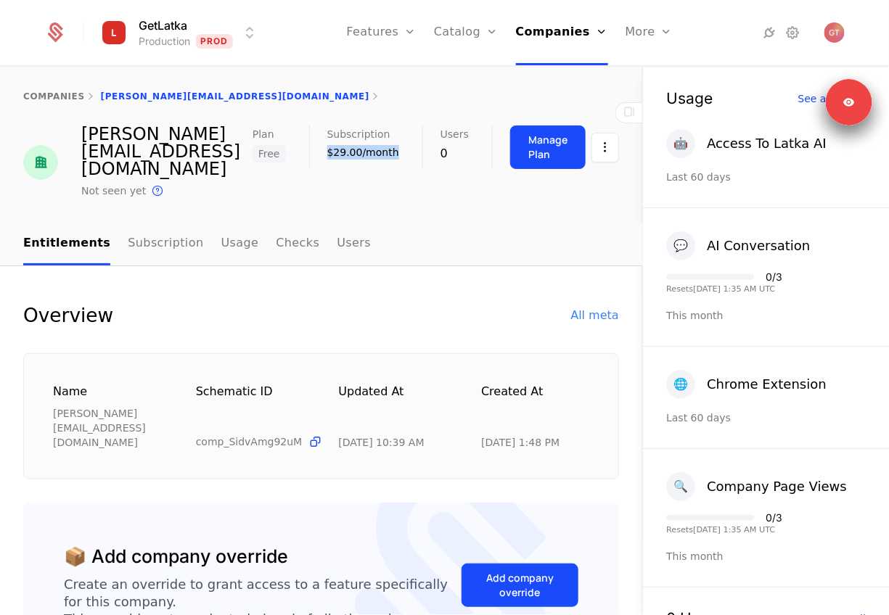
click at [388, 152] on div "Subscription $29.00/month" at bounding box center [374, 143] width 95 height 34
drag, startPoint x: 388, startPoint y: 152, endPoint x: 321, endPoint y: 129, distance: 70.5
click at [327, 129] on div "Subscription $29.00/month" at bounding box center [374, 143] width 95 height 34
click at [348, 137] on span "Subscription" at bounding box center [358, 134] width 63 height 10
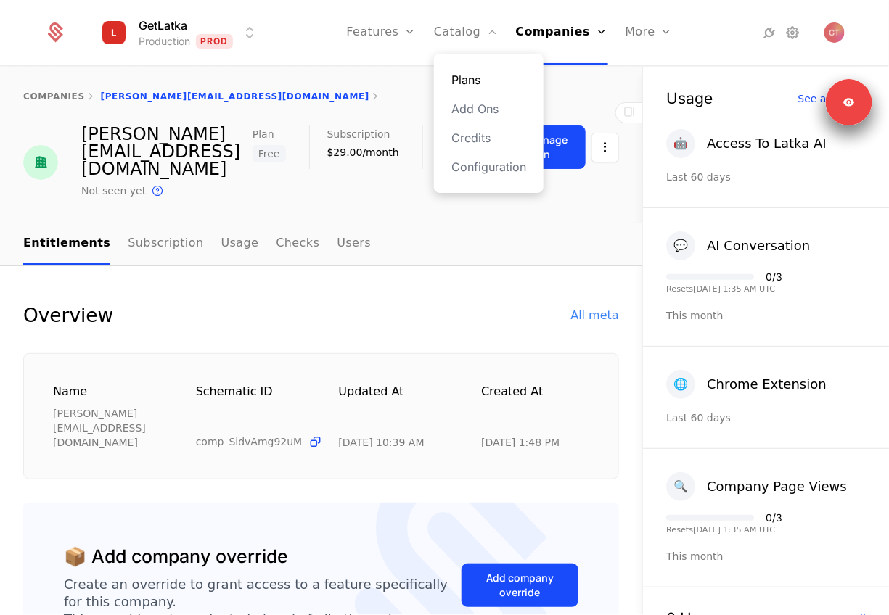
click at [467, 78] on link "Plans" at bounding box center [488, 79] width 75 height 17
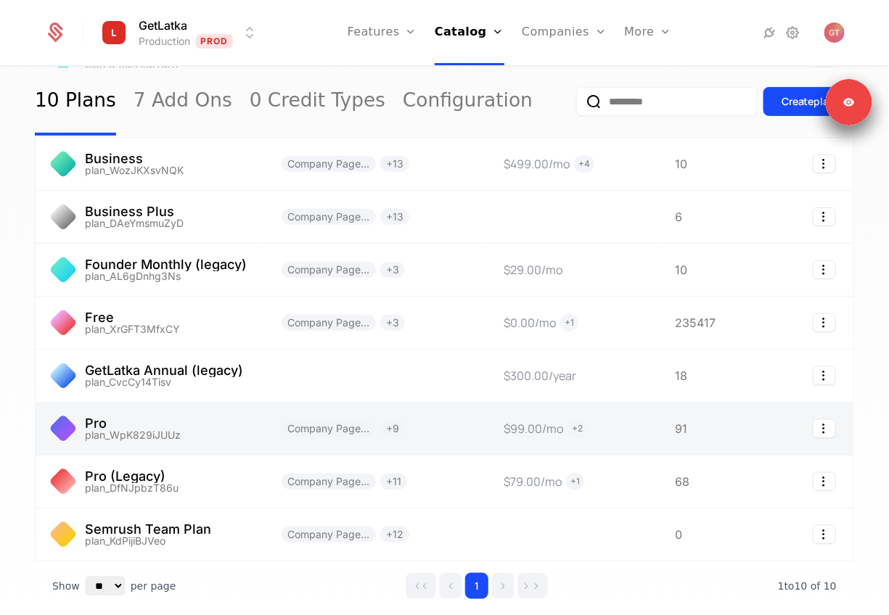
scroll to position [207, 0]
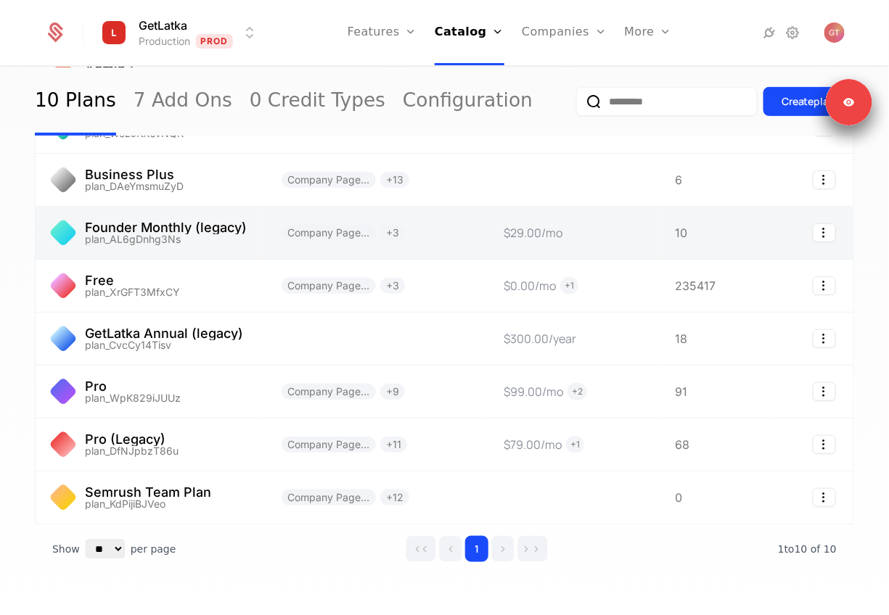
click at [216, 232] on link at bounding box center [150, 233] width 229 height 52
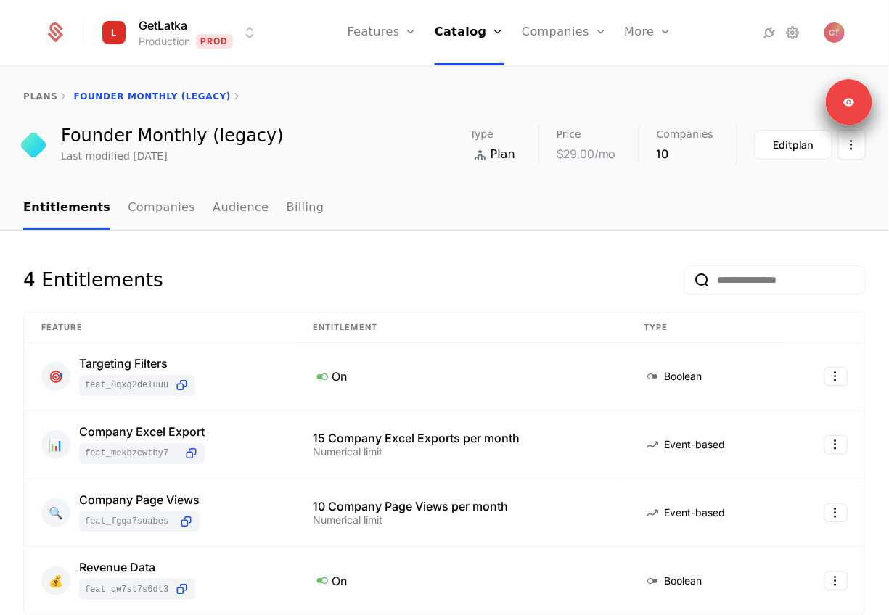
click at [300, 216] on nav "Entitlements Companies Audience Billing" at bounding box center [444, 208] width 843 height 43
click at [299, 213] on link "Billing" at bounding box center [306, 208] width 38 height 43
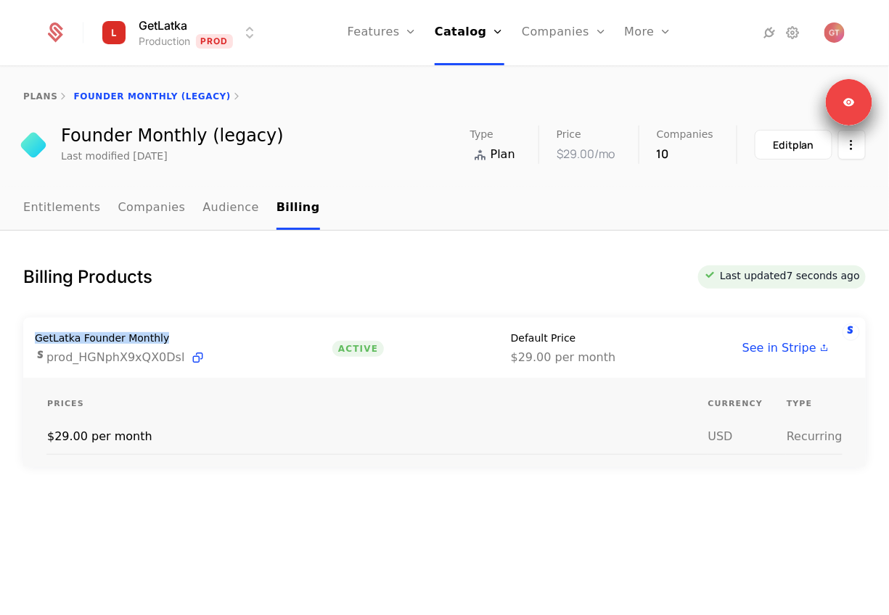
drag, startPoint x: 54, startPoint y: 337, endPoint x: 166, endPoint y: 337, distance: 111.8
click at [166, 337] on div "GetLatka Founder Monthly prod_HGNphX9xQX0Dsl Active Default Price $29.00 per mo…" at bounding box center [444, 348] width 843 height 60
click at [485, 234] on div "Billing Products Last updated 7 seconds ago GetLatka Founder Monthly prod_HGNph…" at bounding box center [444, 430] width 889 height 398
click at [546, 32] on link "Companies" at bounding box center [564, 32] width 85 height 65
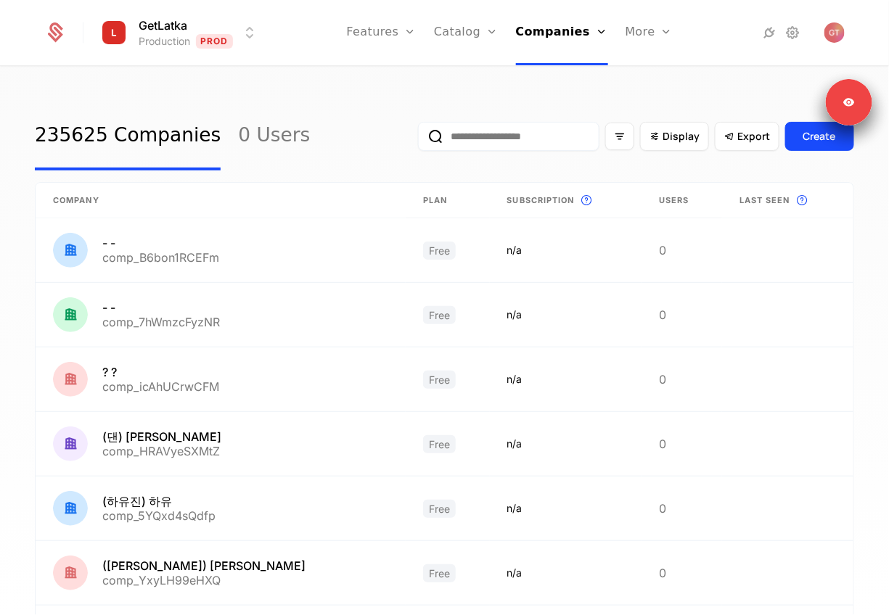
click at [543, 148] on input "email" at bounding box center [508, 136] width 181 height 29
paste input "**********"
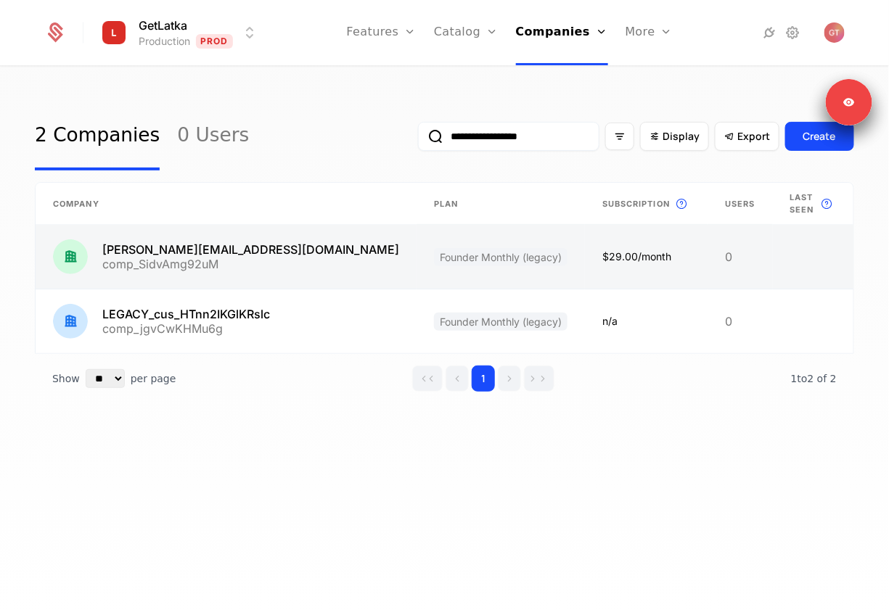
type input "**********"
click at [417, 239] on link at bounding box center [501, 257] width 168 height 64
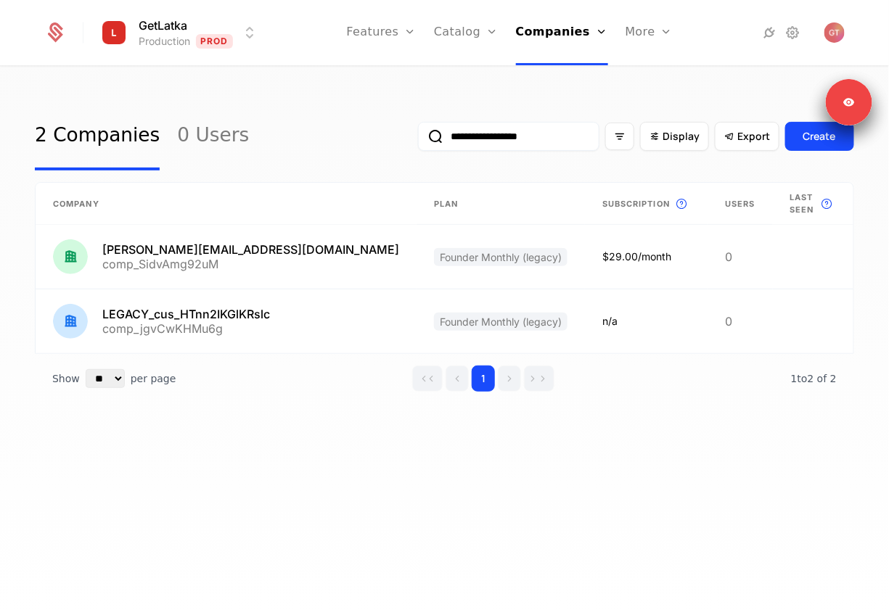
drag, startPoint x: 551, startPoint y: 142, endPoint x: 438, endPoint y: 123, distance: 114.1
click at [438, 123] on input "**********" at bounding box center [508, 136] width 181 height 29
click at [481, 116] on div "**********" at bounding box center [636, 136] width 436 height 68
click at [492, 141] on input "**********" at bounding box center [508, 136] width 181 height 29
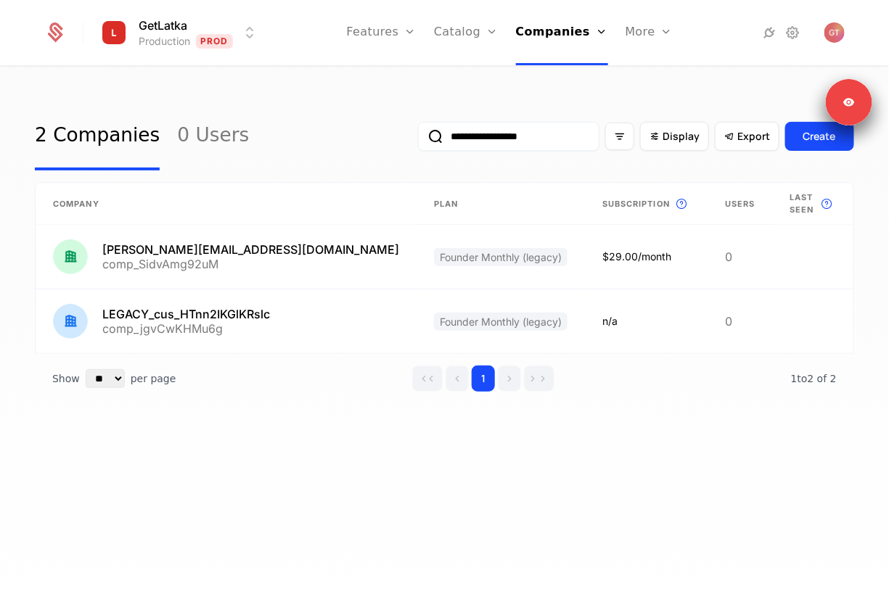
click at [492, 141] on input "**********" at bounding box center [508, 136] width 181 height 29
click at [504, 109] on div "**********" at bounding box center [636, 136] width 436 height 68
click at [552, 33] on link "Companies" at bounding box center [562, 32] width 92 height 65
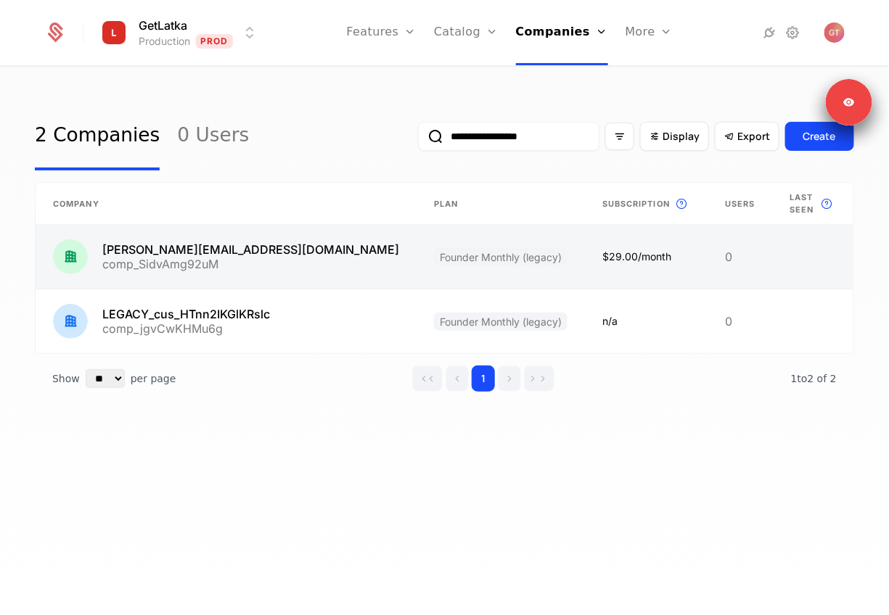
click at [198, 245] on link at bounding box center [226, 257] width 381 height 64
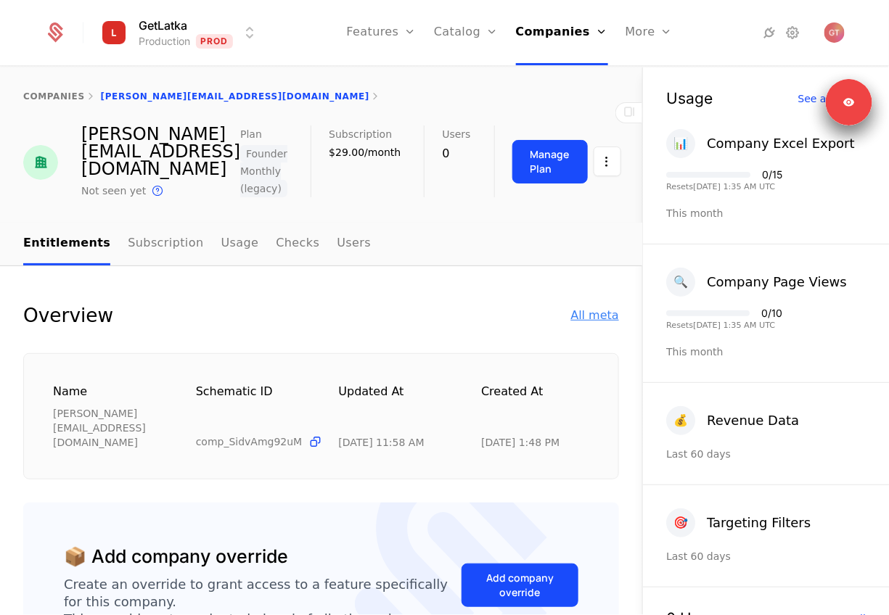
click at [603, 314] on div "All meta" at bounding box center [595, 315] width 48 height 17
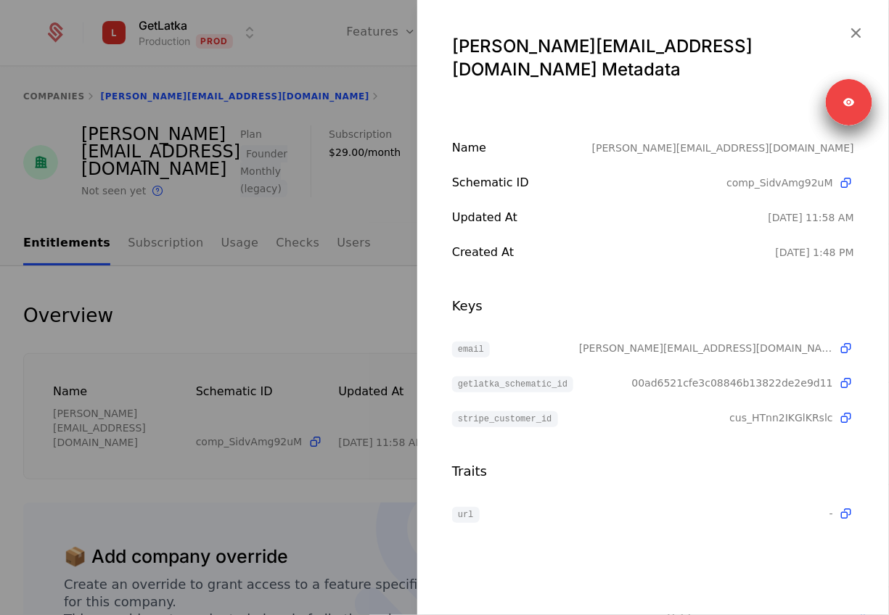
click at [400, 336] on div at bounding box center [444, 307] width 889 height 615
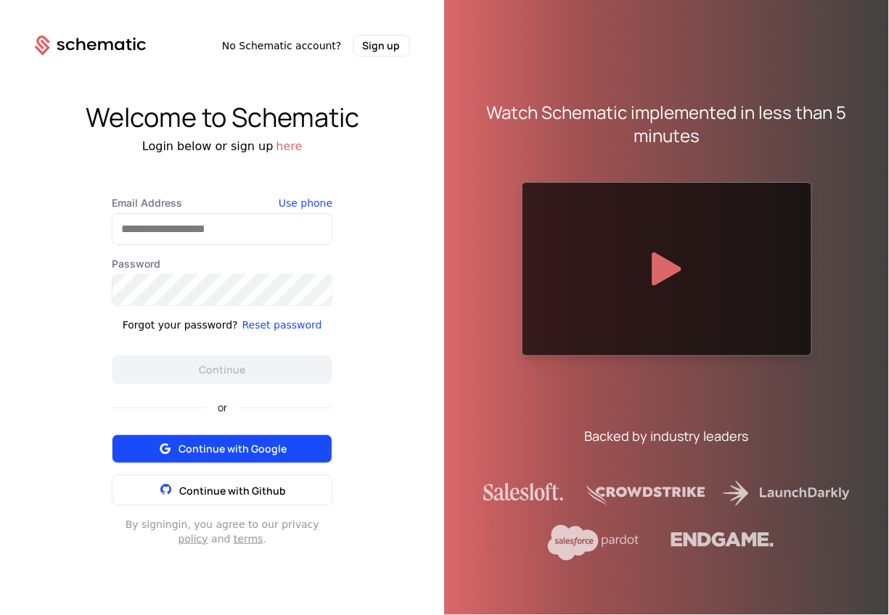
click at [224, 448] on span "Continue with Google" at bounding box center [233, 449] width 108 height 15
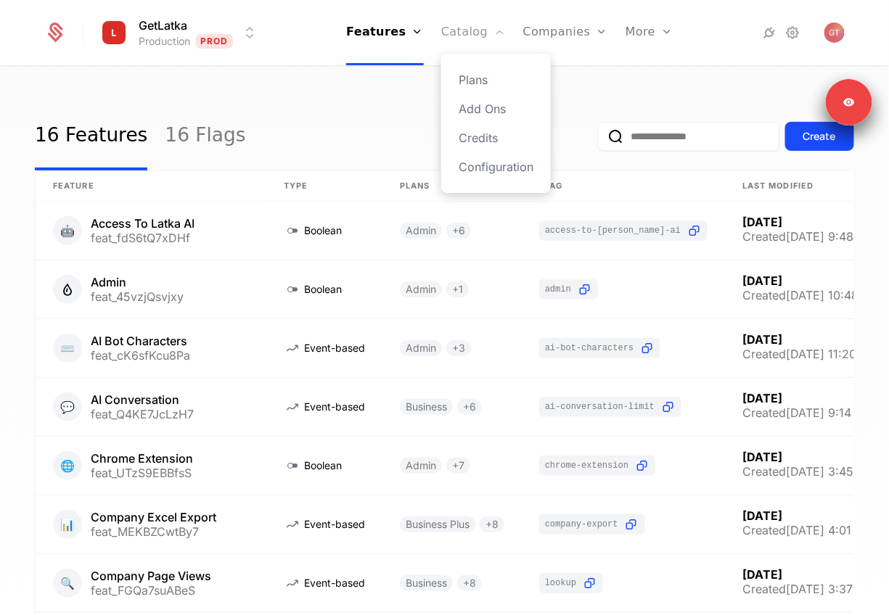
click at [475, 21] on link "Catalog" at bounding box center [473, 32] width 65 height 65
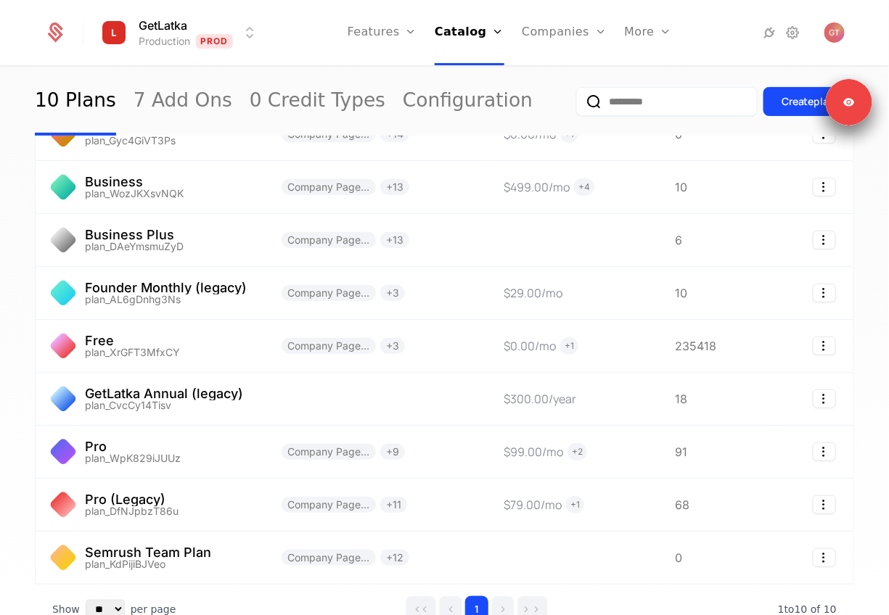
scroll to position [213, 0]
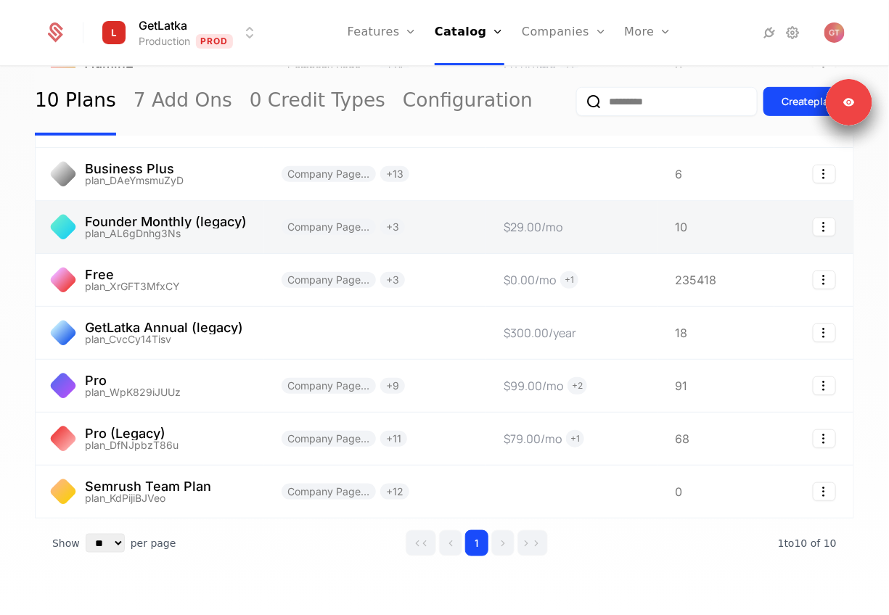
click at [200, 238] on link at bounding box center [150, 227] width 229 height 52
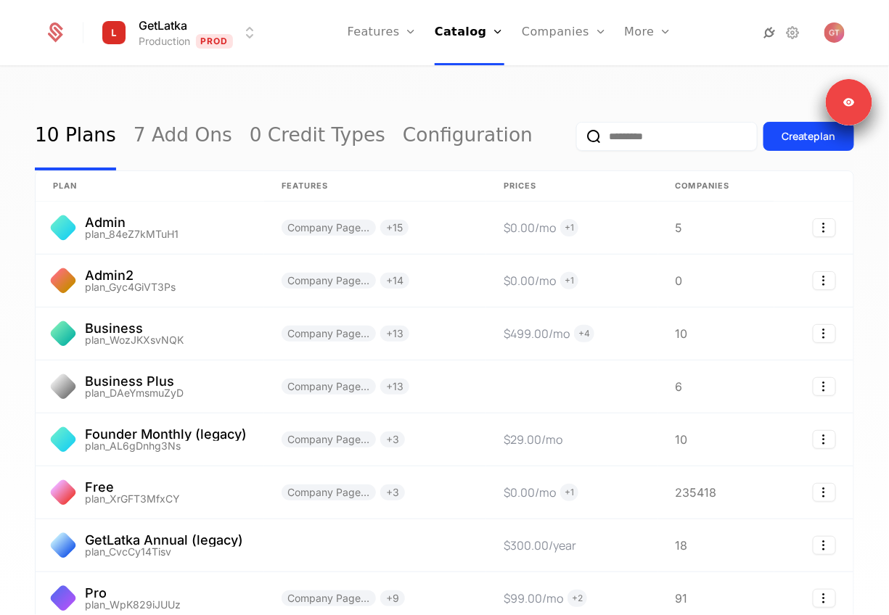
click at [770, 33] on icon at bounding box center [769, 32] width 17 height 17
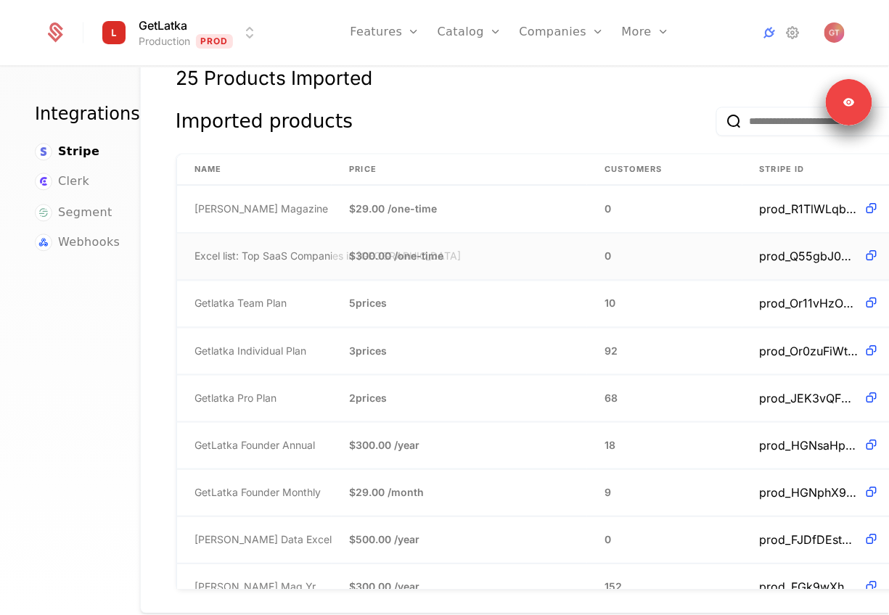
scroll to position [941, 61]
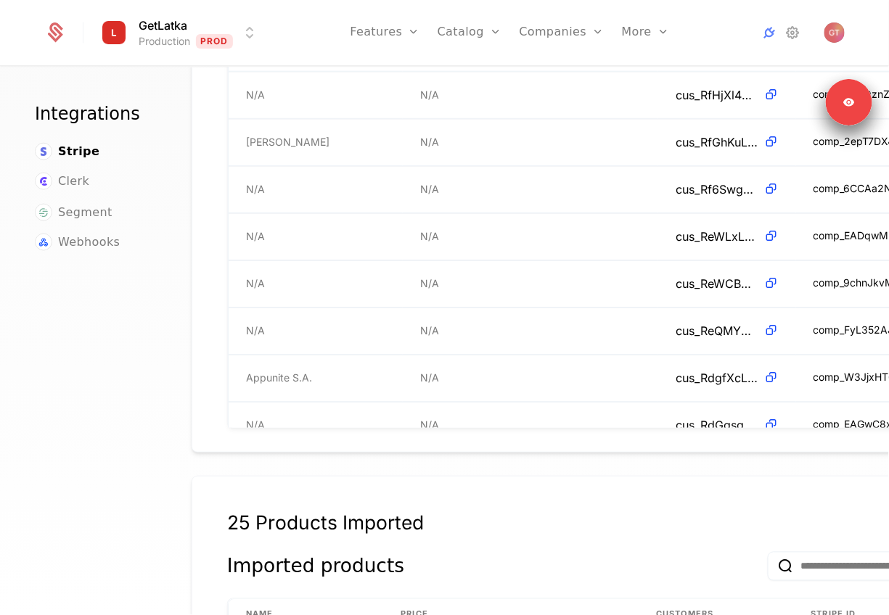
scroll to position [933, 0]
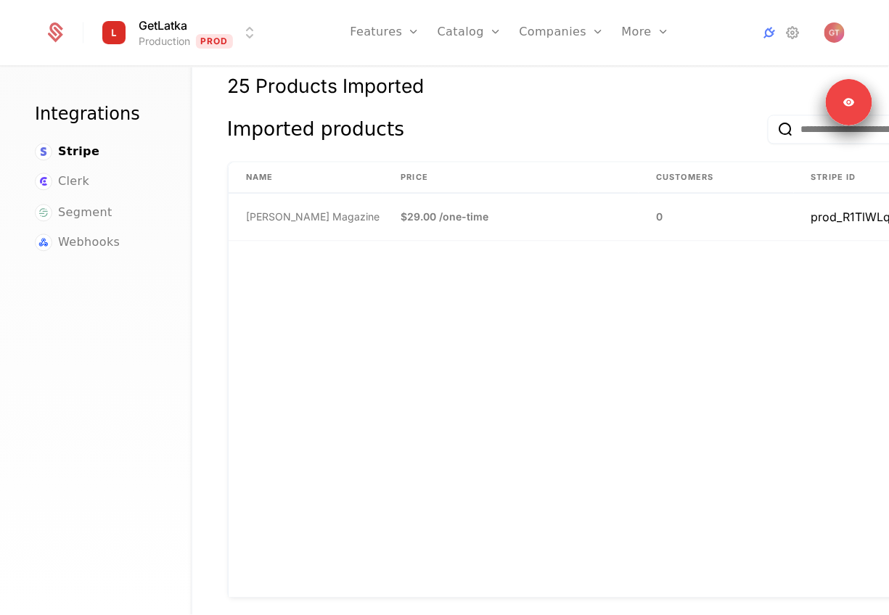
click at [754, 163] on th "Customers" at bounding box center [716, 178] width 155 height 30
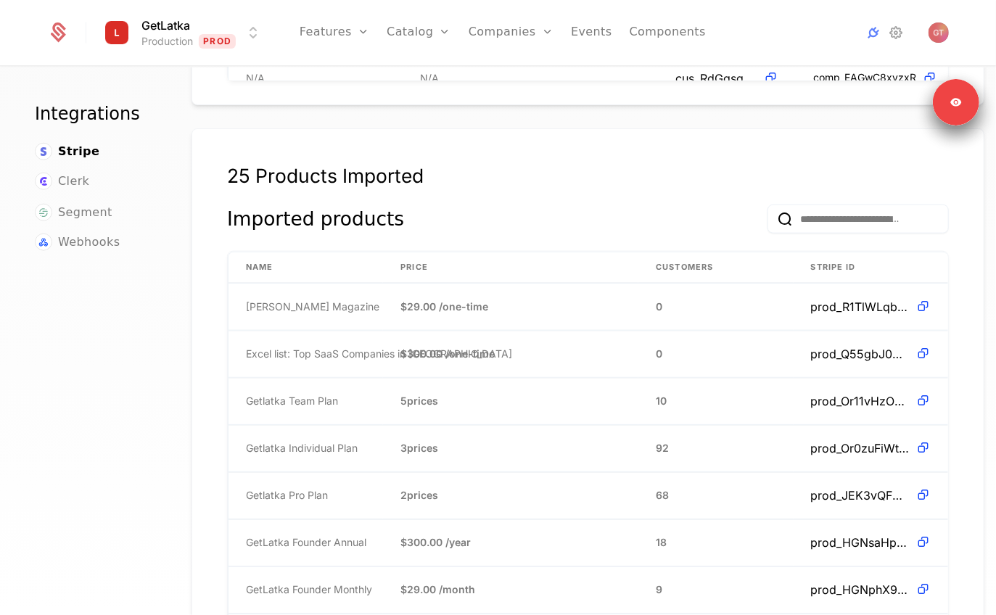
scroll to position [854, 0]
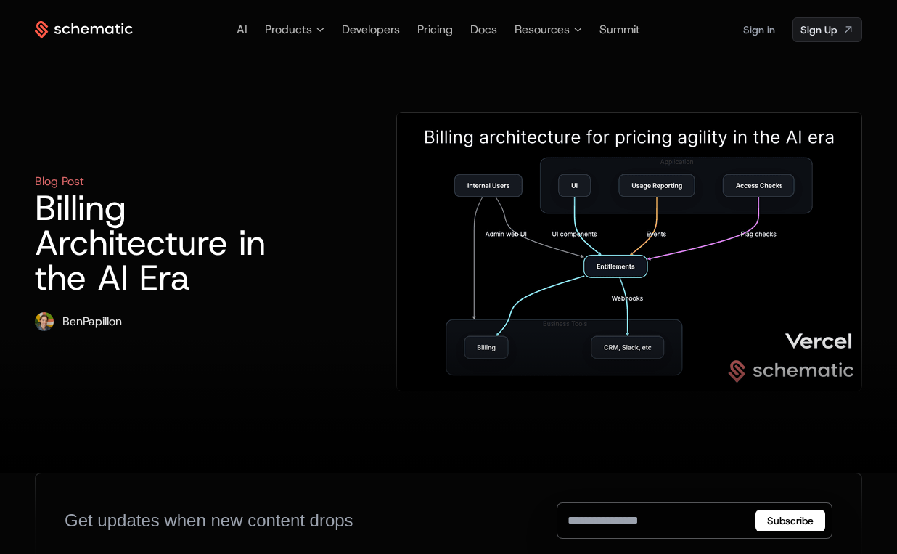
click at [52, 192] on h1 "Billing Architecture in the AI Era" at bounding box center [169, 242] width 269 height 105
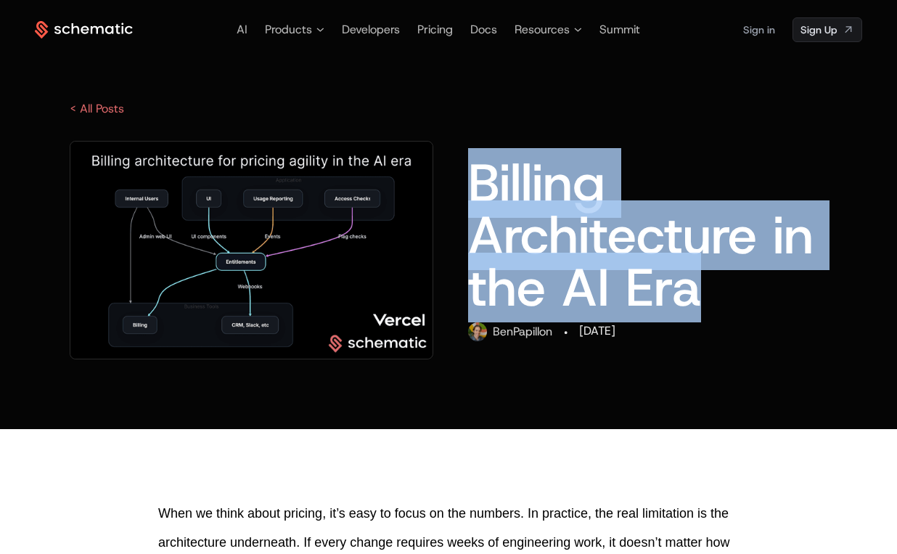
drag, startPoint x: 459, startPoint y: 184, endPoint x: 734, endPoint y: 302, distance: 299.1
click at [734, 302] on div "Billing Architecture in the AI Era [PERSON_NAME] · [DATE]" at bounding box center [448, 250] width 827 height 218
copy span "Billing Architecture in the AI Era"
